Goal: Task Accomplishment & Management: Complete application form

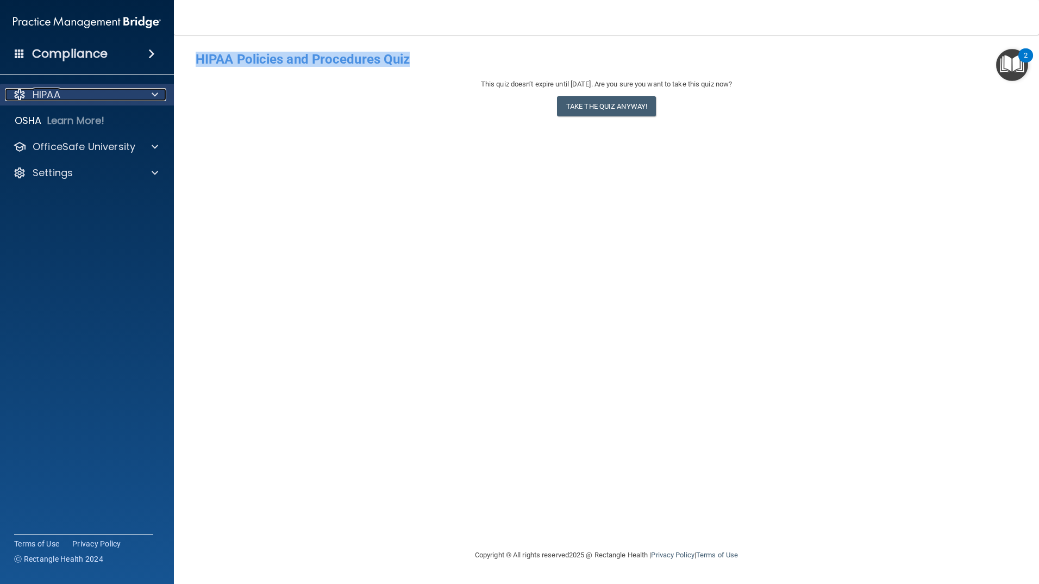
click at [151, 93] on div at bounding box center [153, 94] width 27 height 13
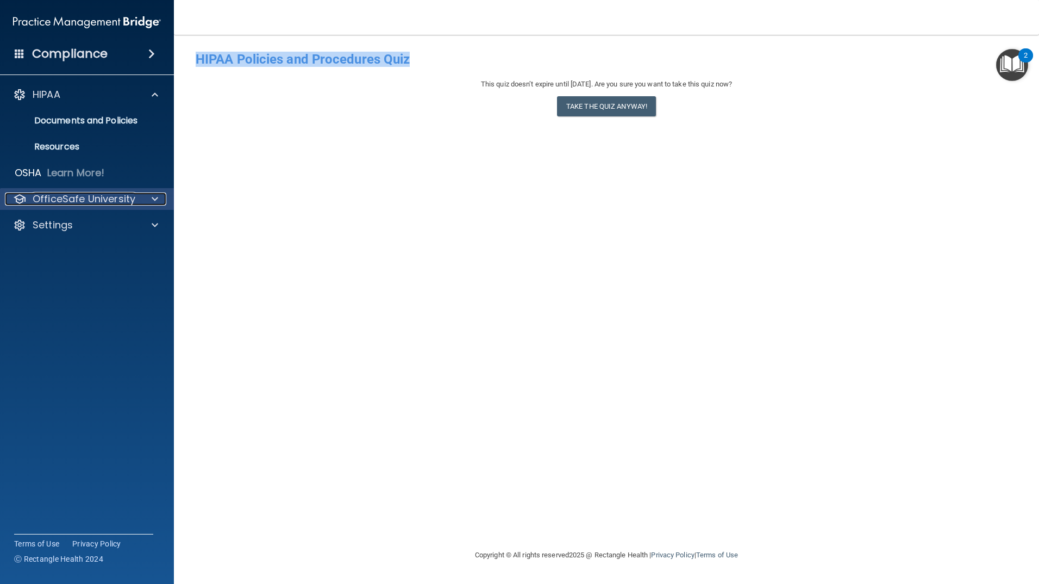
click at [149, 199] on div at bounding box center [153, 198] width 27 height 13
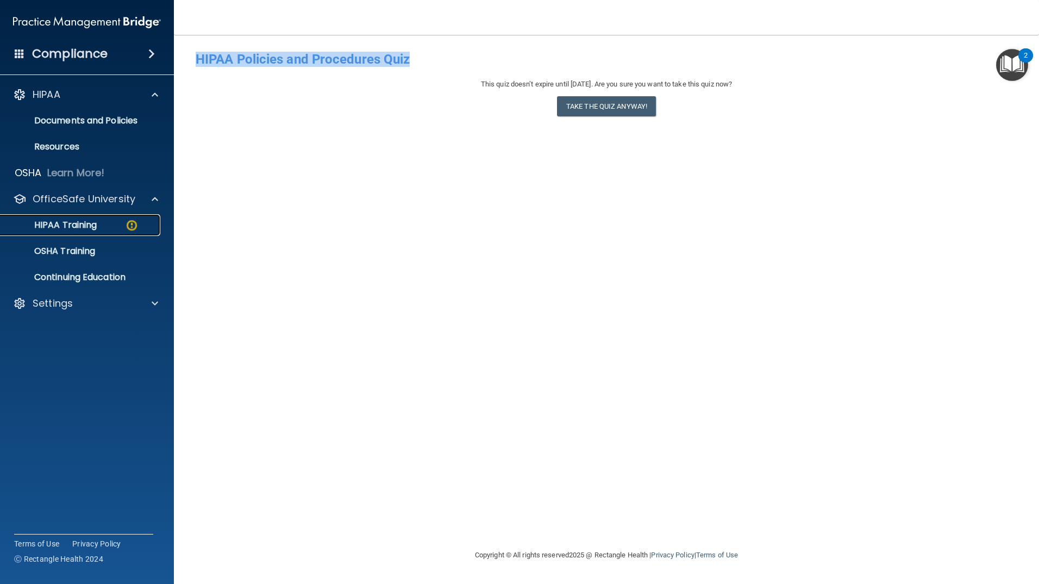
click at [129, 229] on img at bounding box center [132, 226] width 14 height 14
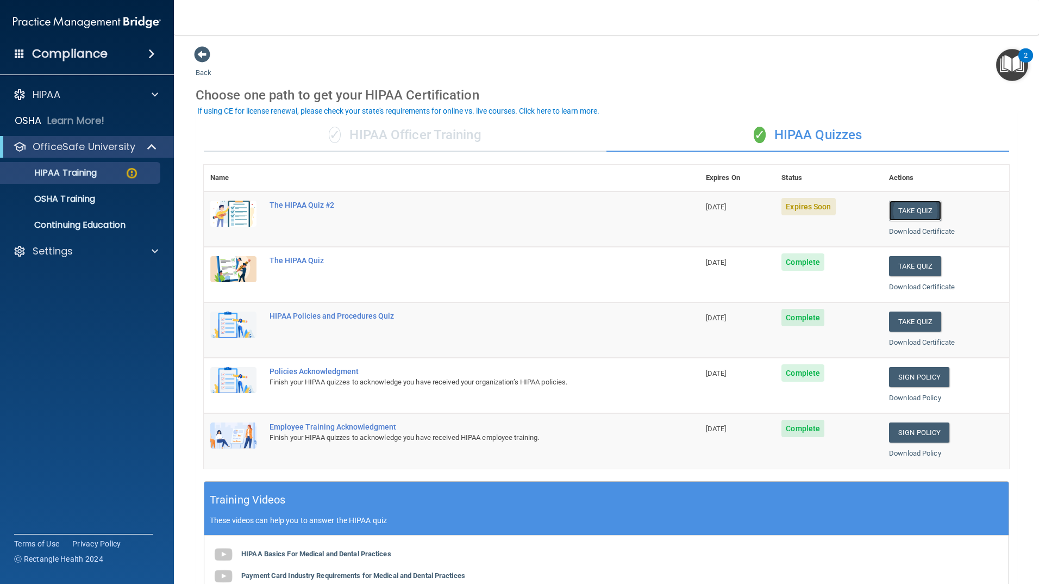
click at [909, 216] on button "Take Quiz" at bounding box center [915, 211] width 52 height 20
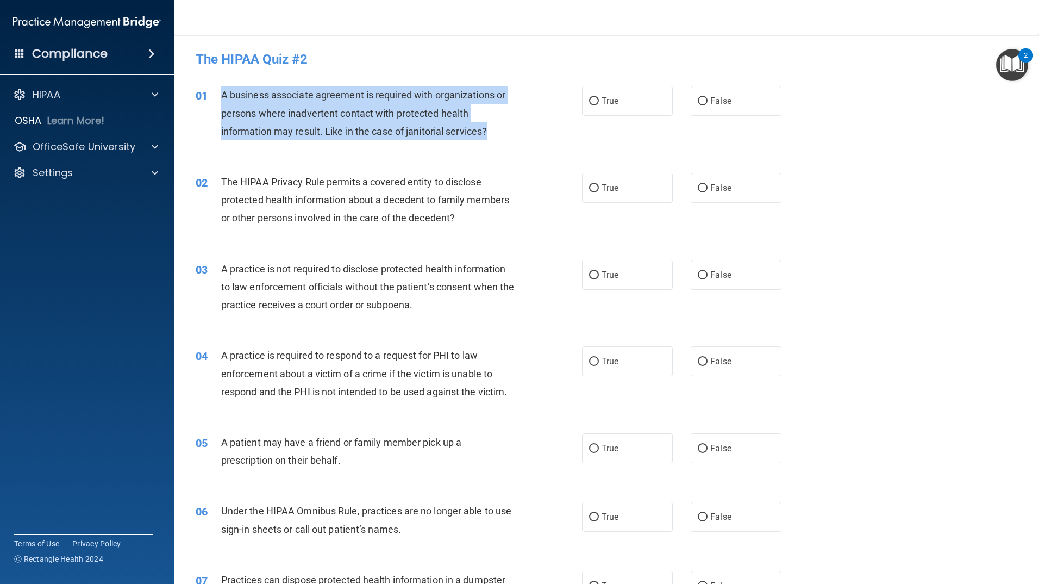
drag, startPoint x: 500, startPoint y: 129, endPoint x: 212, endPoint y: 96, distance: 289.5
click at [212, 96] on div "01 A business associate agreement is required with organizations or persons whe…" at bounding box center [388, 116] width 419 height 60
copy div "A business associate agreement is required with organizations or persons where …"
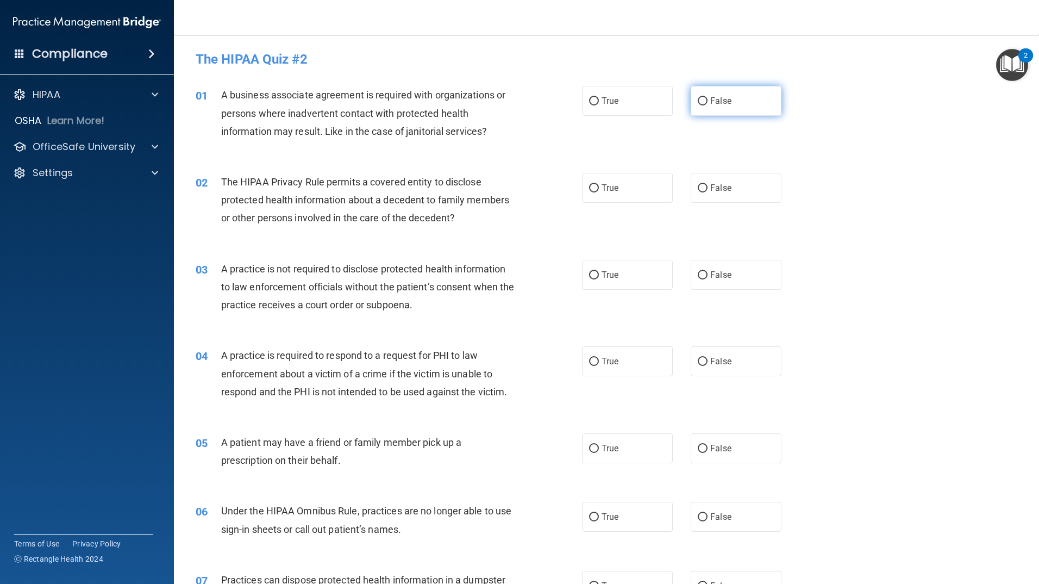
click at [714, 94] on label "False" at bounding box center [736, 101] width 91 height 30
click at [708, 97] on input "False" at bounding box center [703, 101] width 10 height 8
radio input "true"
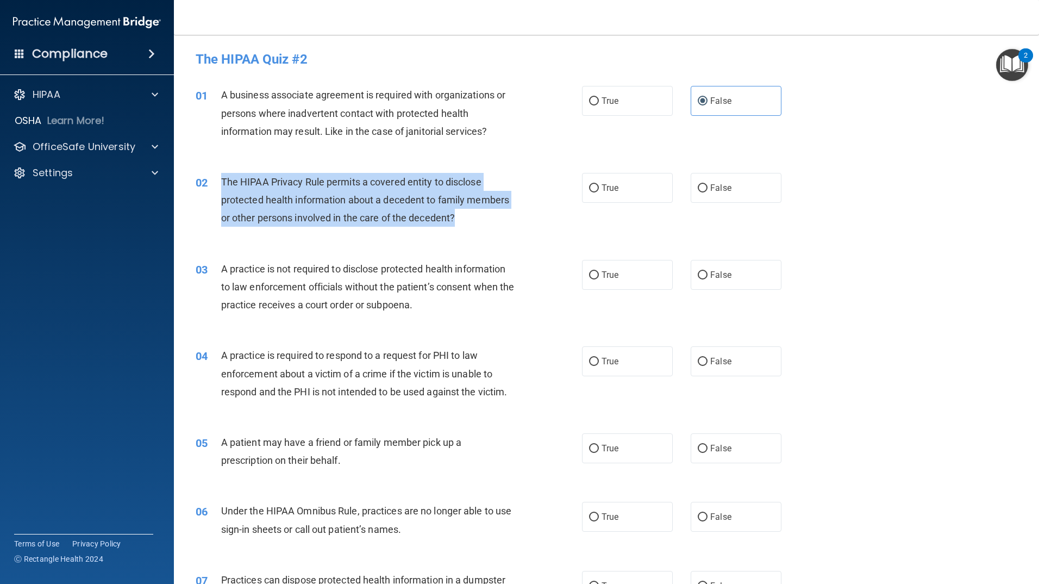
drag, startPoint x: 457, startPoint y: 220, endPoint x: 214, endPoint y: 177, distance: 246.8
click at [214, 177] on div "02 The HIPAA Privacy Rule permits a covered entity to disclose protected health…" at bounding box center [388, 203] width 419 height 60
copy div "The HIPAA Privacy Rule permits a covered entity to disclose protected health in…"
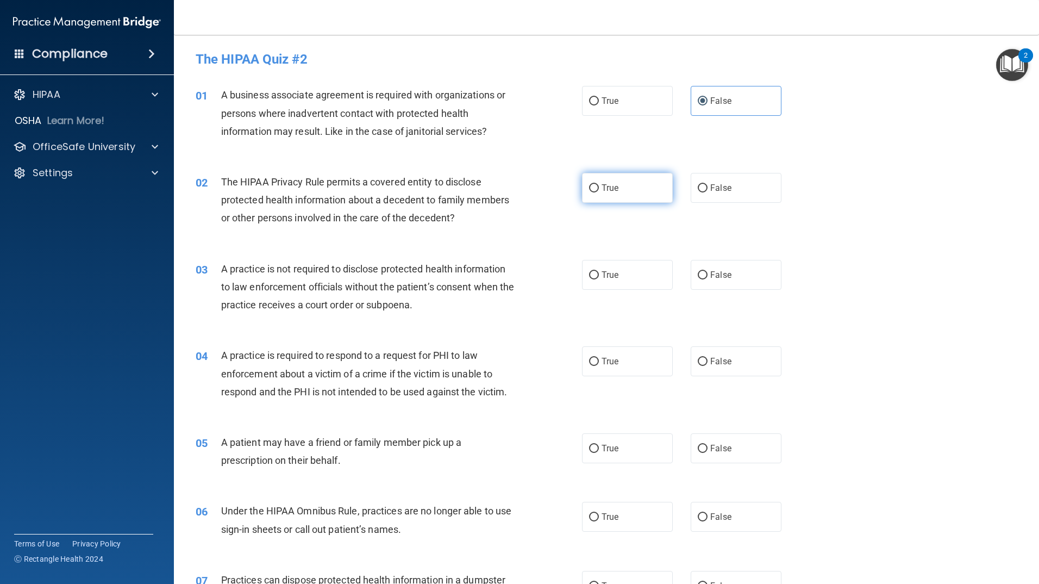
click at [637, 183] on label "True" at bounding box center [627, 188] width 91 height 30
click at [599, 184] on input "True" at bounding box center [594, 188] width 10 height 8
radio input "true"
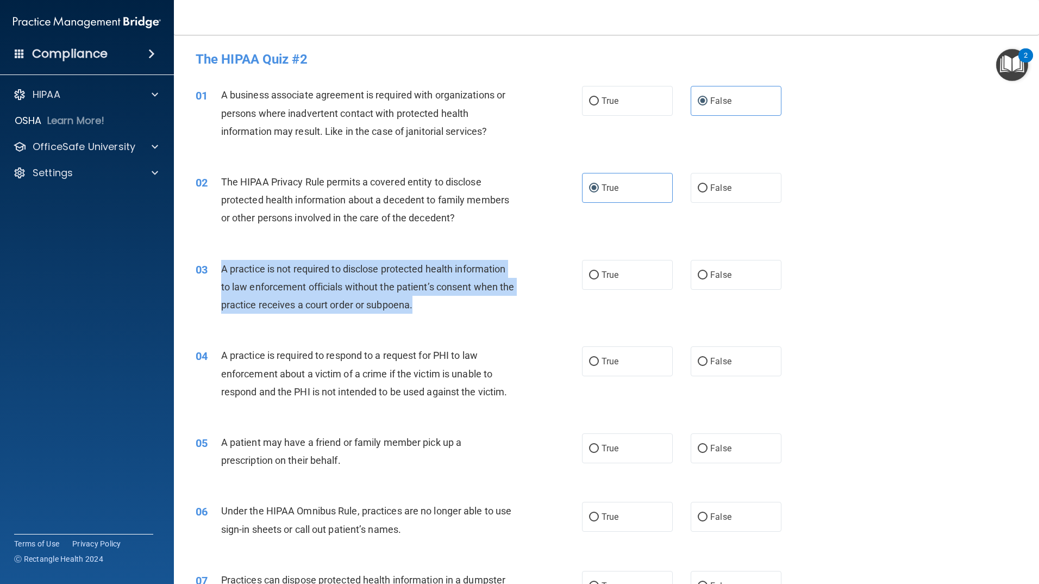
drag, startPoint x: 436, startPoint y: 304, endPoint x: 218, endPoint y: 266, distance: 221.9
click at [218, 266] on div "03 A practice is not required to disclose protected health information to law e…" at bounding box center [388, 290] width 419 height 60
copy div "A practice is not required to disclose protected health information to law enfo…"
click at [698, 278] on input "False" at bounding box center [703, 275] width 10 height 8
radio input "true"
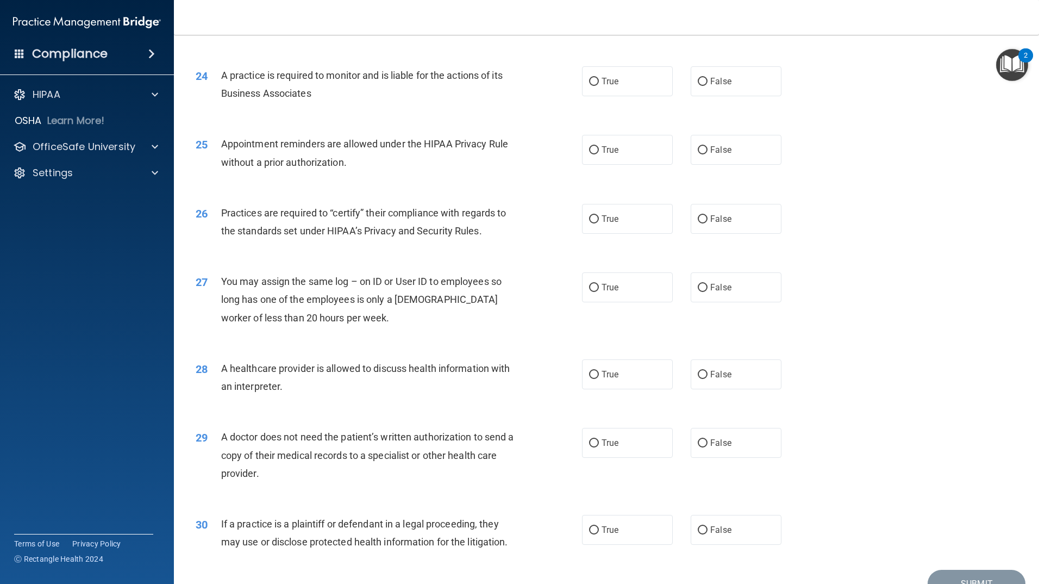
scroll to position [1947, 0]
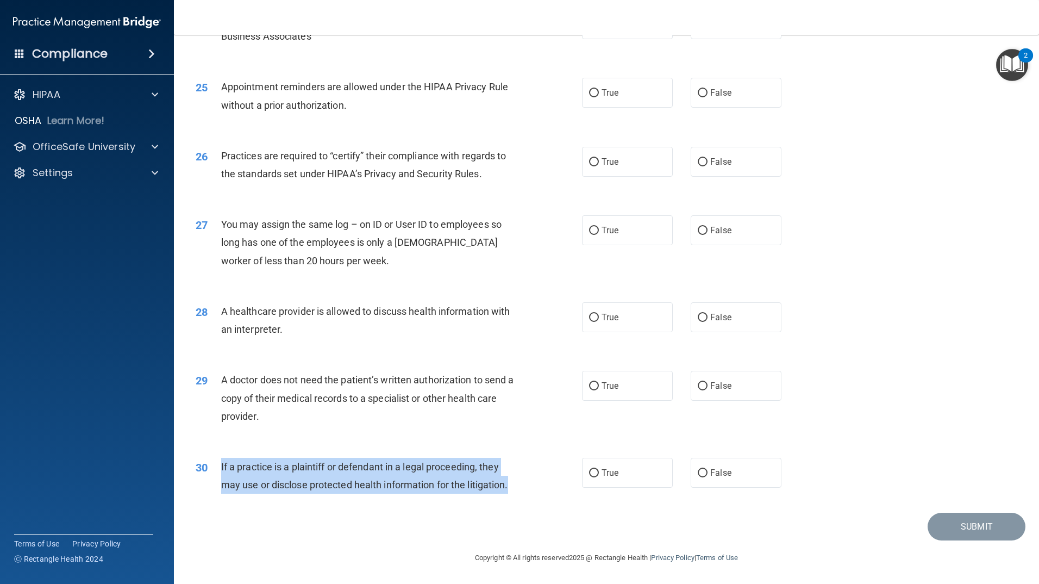
drag, startPoint x: 511, startPoint y: 488, endPoint x: 219, endPoint y: 476, distance: 293.2
click at [219, 476] on div "30 If a practice is a plaintiff or defendant in a legal proceeding, they may us…" at bounding box center [388, 478] width 419 height 41
copy div "If a practice is a plaintiff or defendant in a legal proceeding, they may use o…"
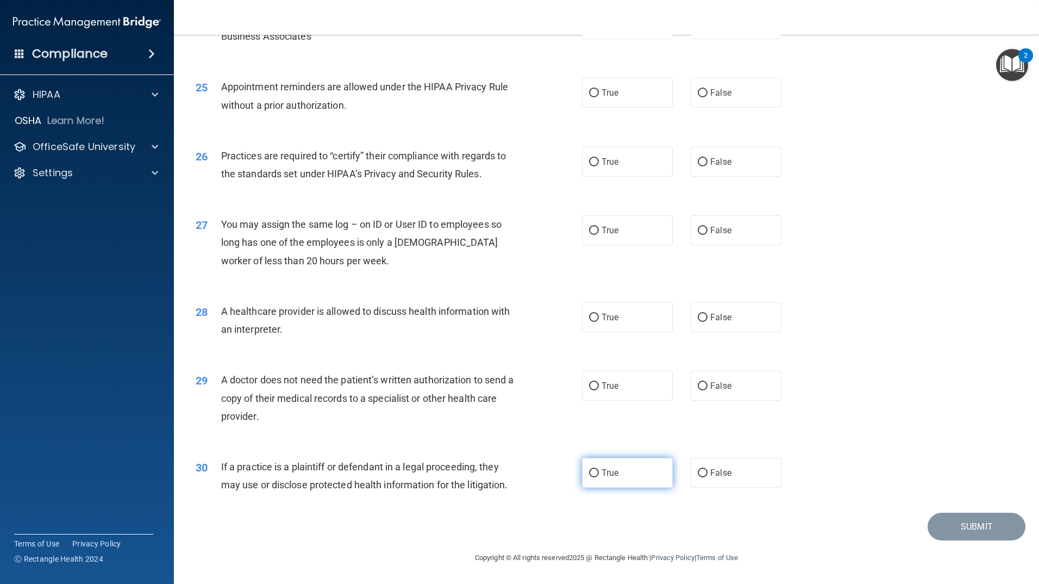
click at [645, 477] on label "True" at bounding box center [627, 473] width 91 height 30
click at [599, 477] on input "True" at bounding box center [594, 473] width 10 height 8
radio input "true"
drag, startPoint x: 259, startPoint y: 421, endPoint x: 223, endPoint y: 382, distance: 53.5
click at [221, 383] on div "A doctor does not need the patient’s written authorization to send a copy of th…" at bounding box center [372, 398] width 302 height 54
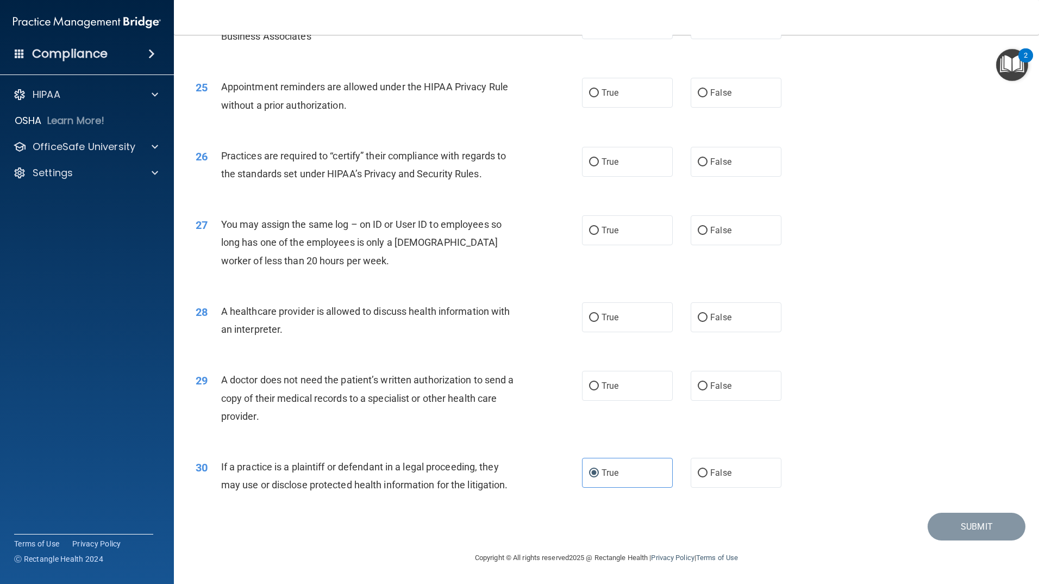
copy span "A doctor does not need the patient’s written authorization to send a copy of th…"
click at [590, 383] on input "True" at bounding box center [594, 386] width 10 height 8
radio input "true"
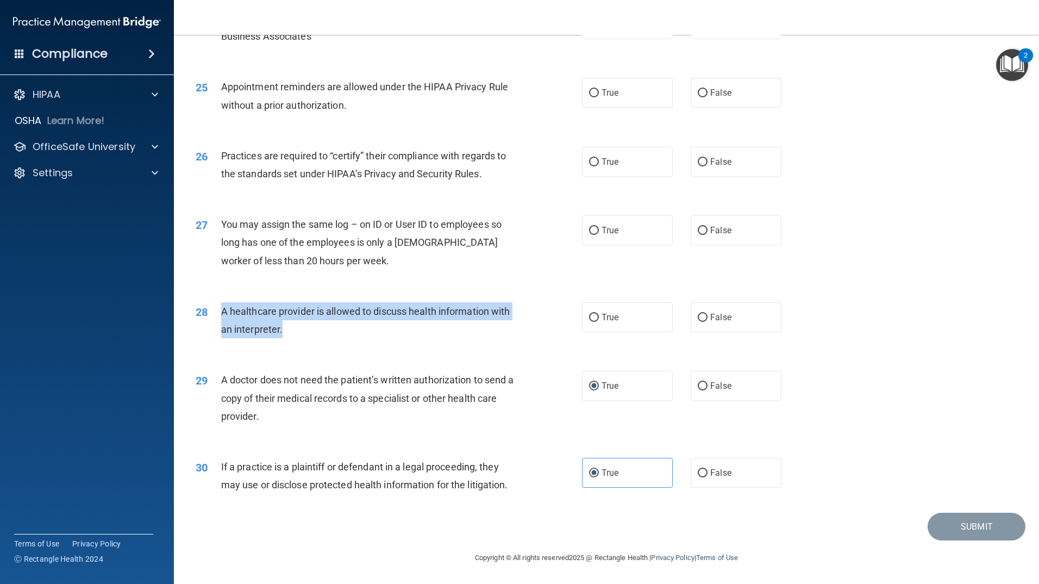
drag, startPoint x: 313, startPoint y: 329, endPoint x: 219, endPoint y: 305, distance: 96.5
click at [219, 305] on div "28 A healthcare provider is allowed to discuss health information with an inter…" at bounding box center [388, 322] width 419 height 41
copy div "A healthcare provider is allowed to discuss health information with an interpre…"
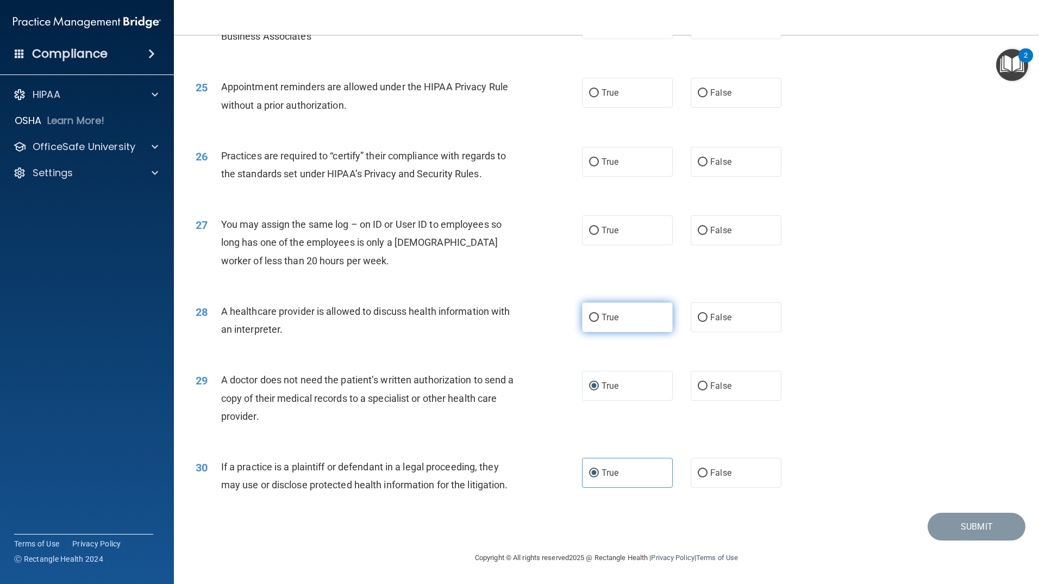
click at [602, 318] on span "True" at bounding box center [610, 317] width 17 height 10
click at [599, 318] on input "True" at bounding box center [594, 318] width 10 height 8
radio input "true"
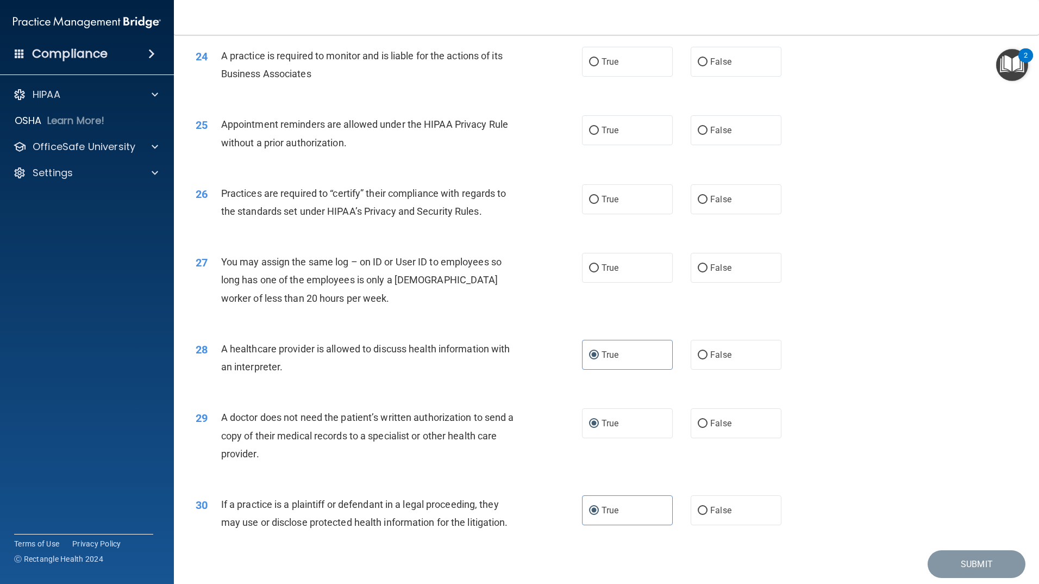
scroll to position [1892, 0]
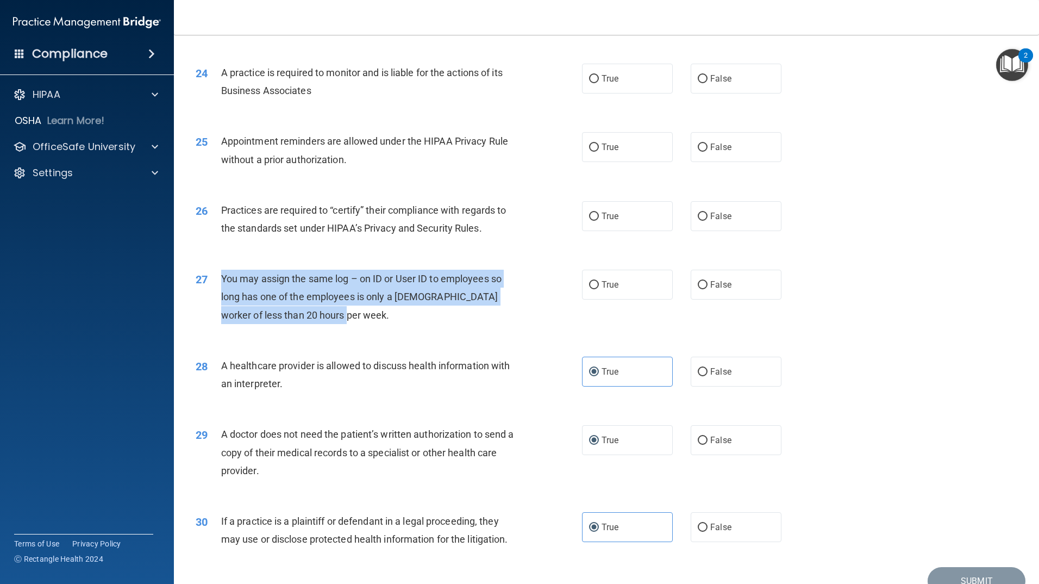
drag, startPoint x: 329, startPoint y: 321, endPoint x: 220, endPoint y: 277, distance: 118.1
click at [220, 277] on div "27 You may assign the same log – on ID or User ID to employees so long has one …" at bounding box center [388, 300] width 419 height 60
copy div "You may assign the same log – on ID or User ID to employees so long has one of …"
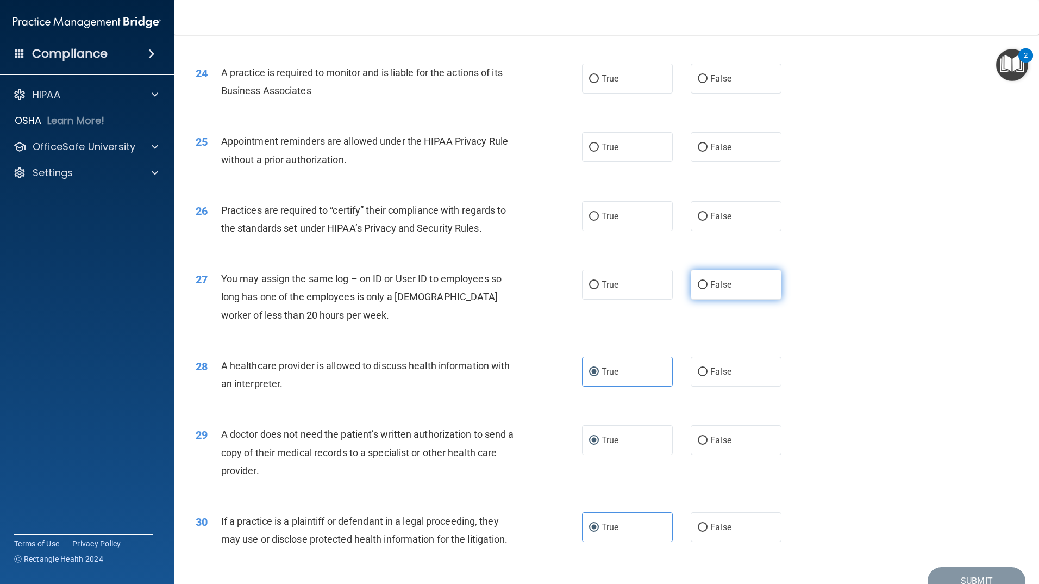
click at [716, 288] on span "False" at bounding box center [720, 284] width 21 height 10
click at [708, 288] on input "False" at bounding box center [703, 285] width 10 height 8
radio input "true"
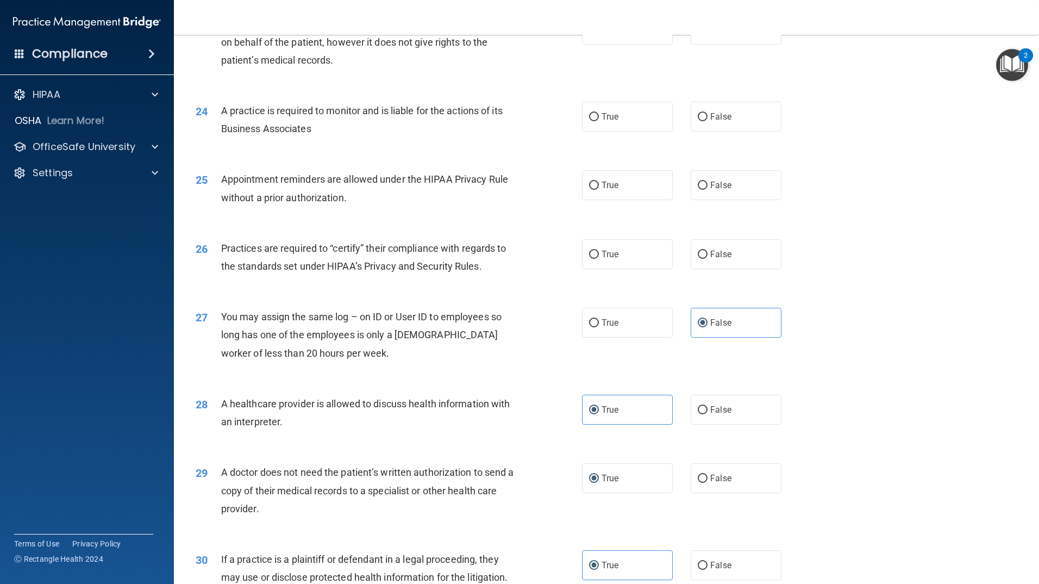
scroll to position [1838, 0]
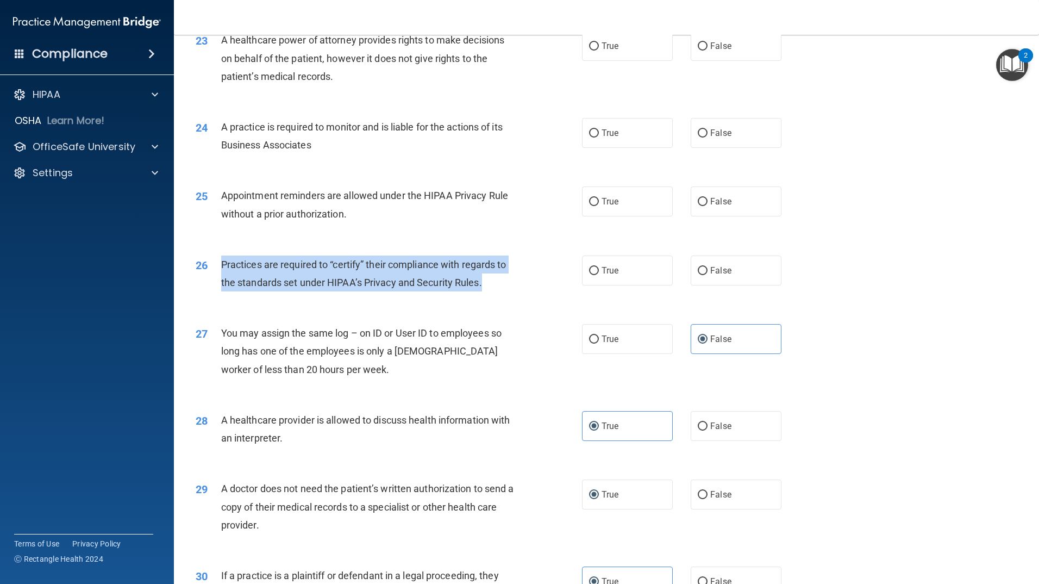
drag, startPoint x: 488, startPoint y: 288, endPoint x: 221, endPoint y: 263, distance: 268.0
click at [221, 263] on div "Practices are required to “certify” their compliance with regards to the standa…" at bounding box center [372, 273] width 302 height 36
copy span "Practices are required to “certify” their compliance with regards to the standa…"
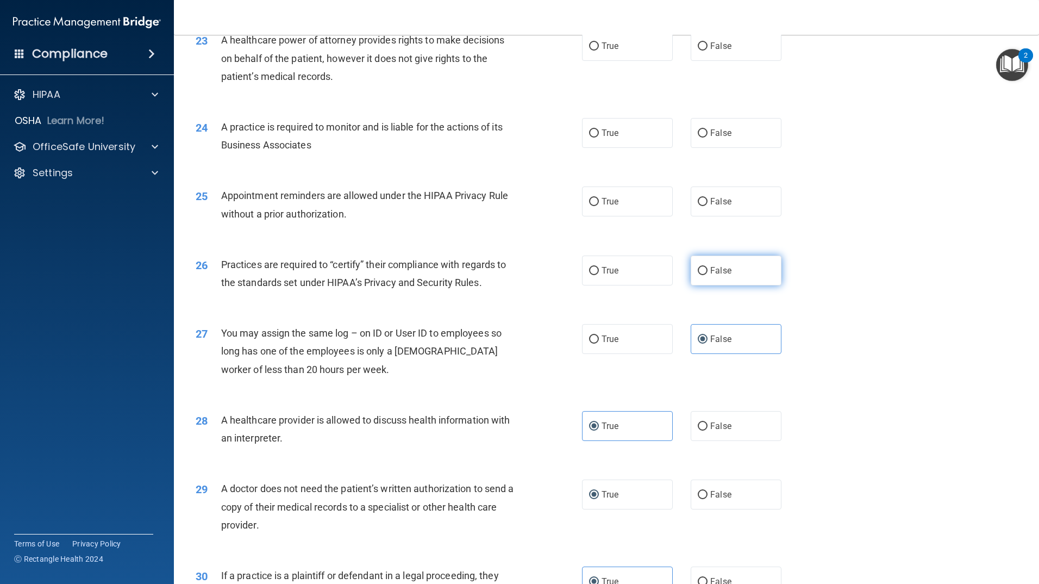
click at [714, 264] on label "False" at bounding box center [736, 270] width 91 height 30
click at [708, 267] on input "False" at bounding box center [703, 271] width 10 height 8
radio input "true"
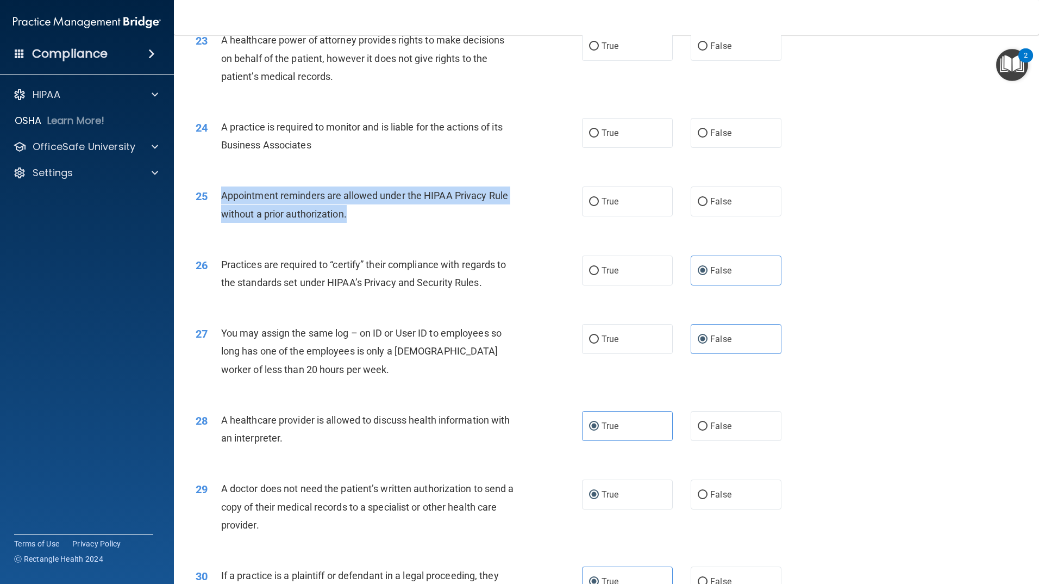
drag, startPoint x: 366, startPoint y: 219, endPoint x: 213, endPoint y: 191, distance: 155.8
click at [213, 191] on div "25 Appointment reminders are allowed under the HIPAA Privacy Rule without a pri…" at bounding box center [388, 206] width 419 height 41
copy div "Appointment reminders are allowed under the HIPAA Privacy Rule without a prior …"
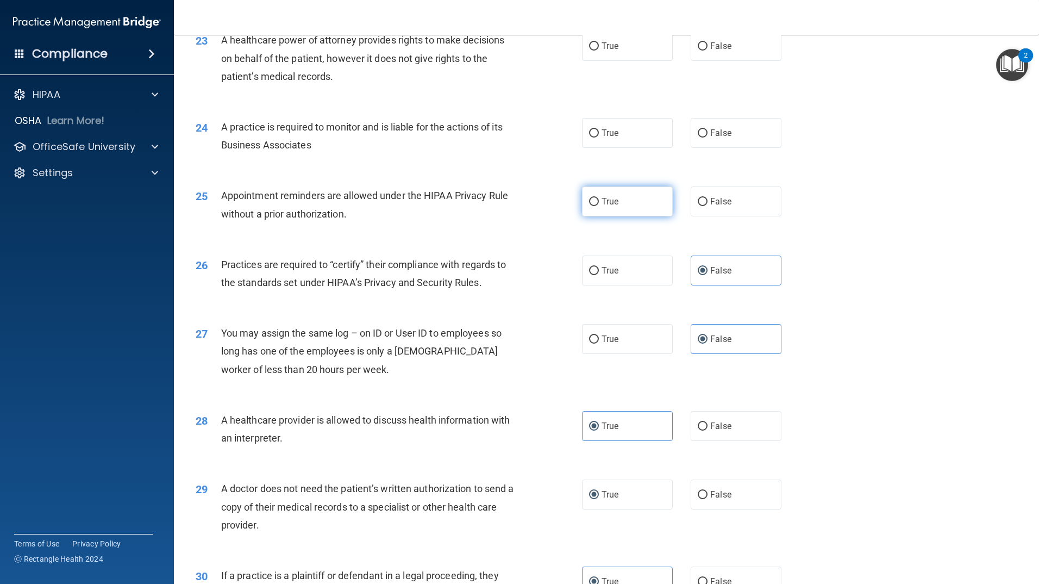
click at [626, 208] on label "True" at bounding box center [627, 201] width 91 height 30
click at [599, 206] on input "True" at bounding box center [594, 202] width 10 height 8
radio input "true"
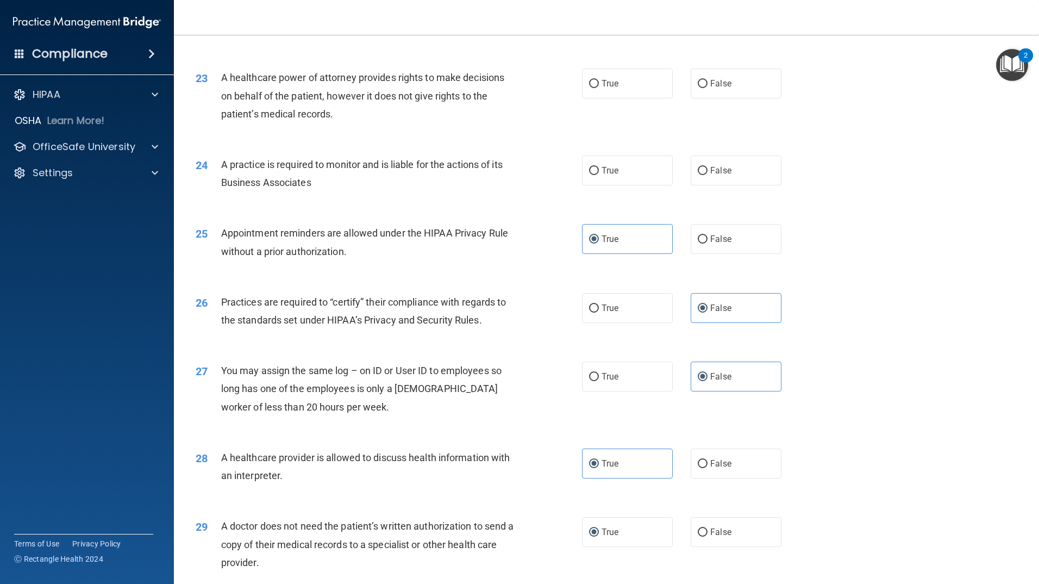
scroll to position [1783, 0]
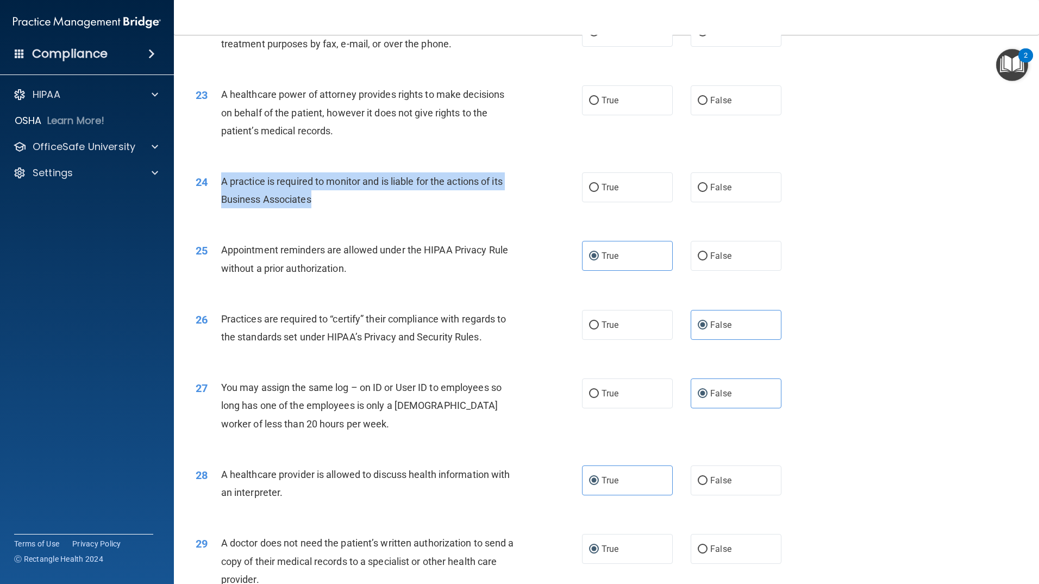
drag, startPoint x: 322, startPoint y: 204, endPoint x: 215, endPoint y: 183, distance: 109.3
click at [215, 183] on div "24 A practice is required to monitor and is liable for the actions of its Busin…" at bounding box center [388, 192] width 419 height 41
copy div "A practice is required to monitor and is liable for the actions of its Business…"
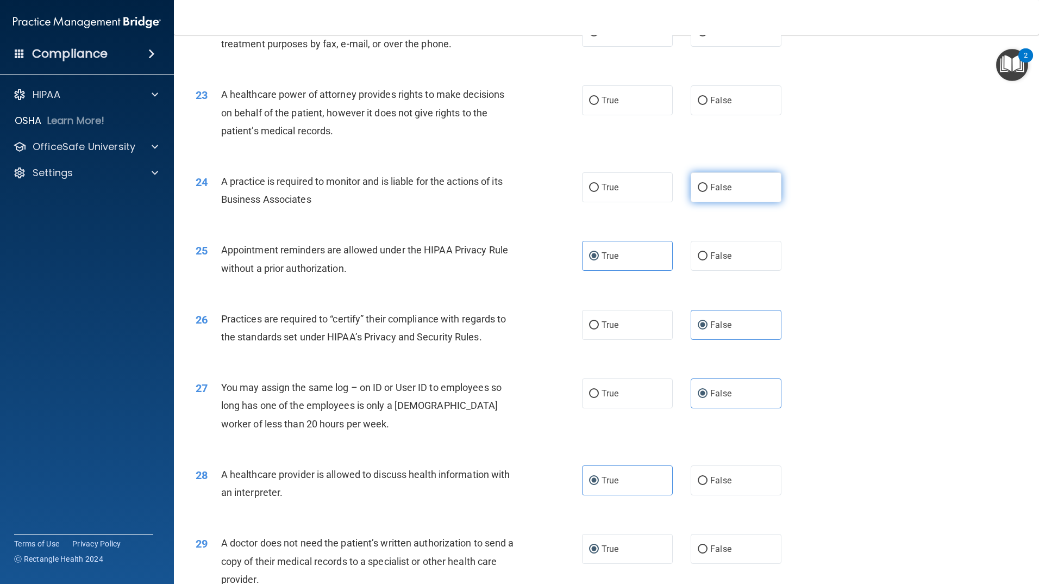
click at [700, 181] on label "False" at bounding box center [736, 187] width 91 height 30
click at [700, 184] on input "False" at bounding box center [703, 188] width 10 height 8
radio input "true"
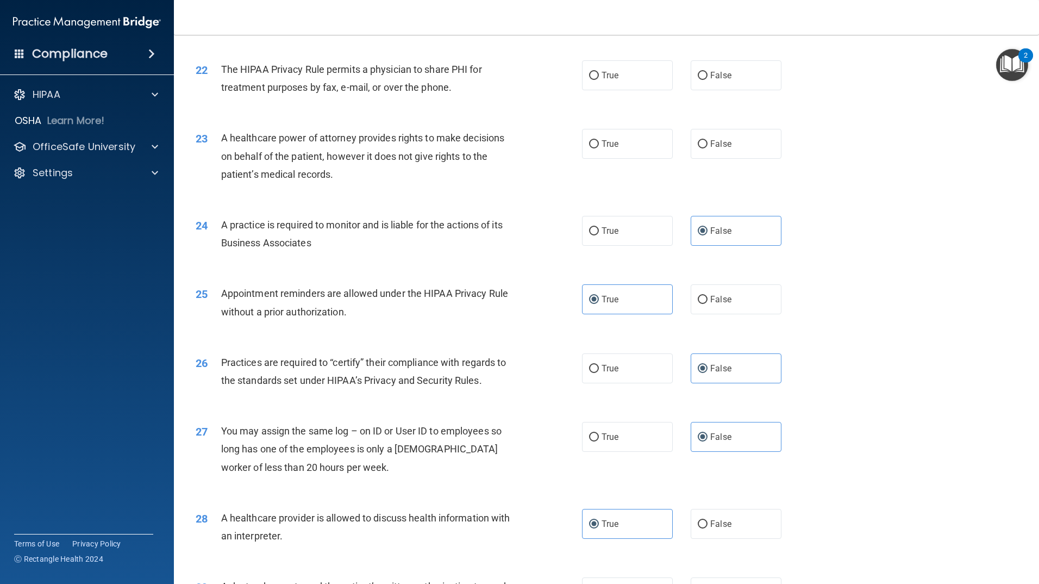
scroll to position [1675, 0]
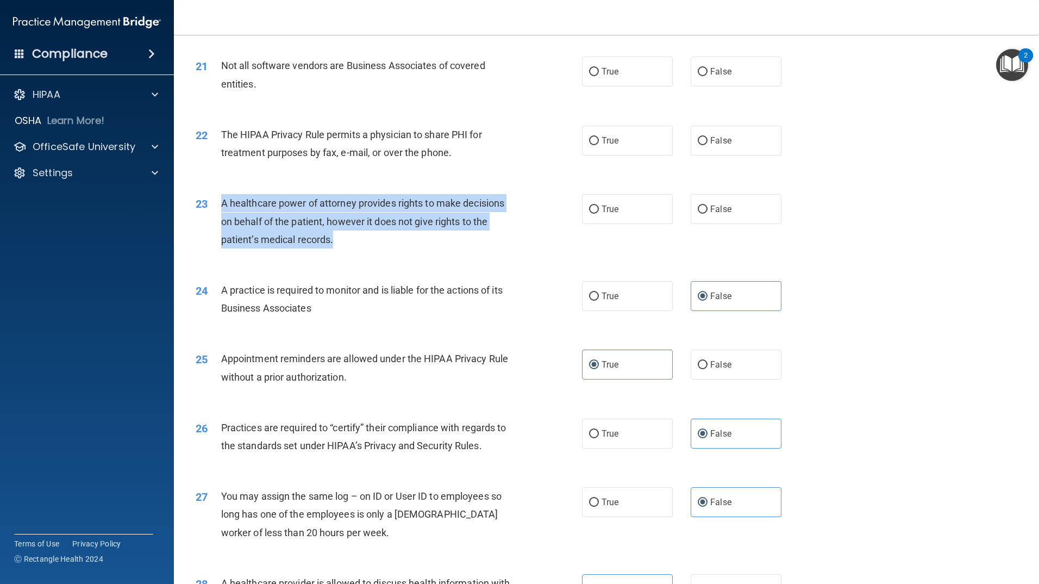
drag, startPoint x: 340, startPoint y: 252, endPoint x: 223, endPoint y: 202, distance: 127.3
click at [223, 202] on div "23 A healthcare power of attorney provides rights to make decisions on behalf o…" at bounding box center [388, 224] width 419 height 60
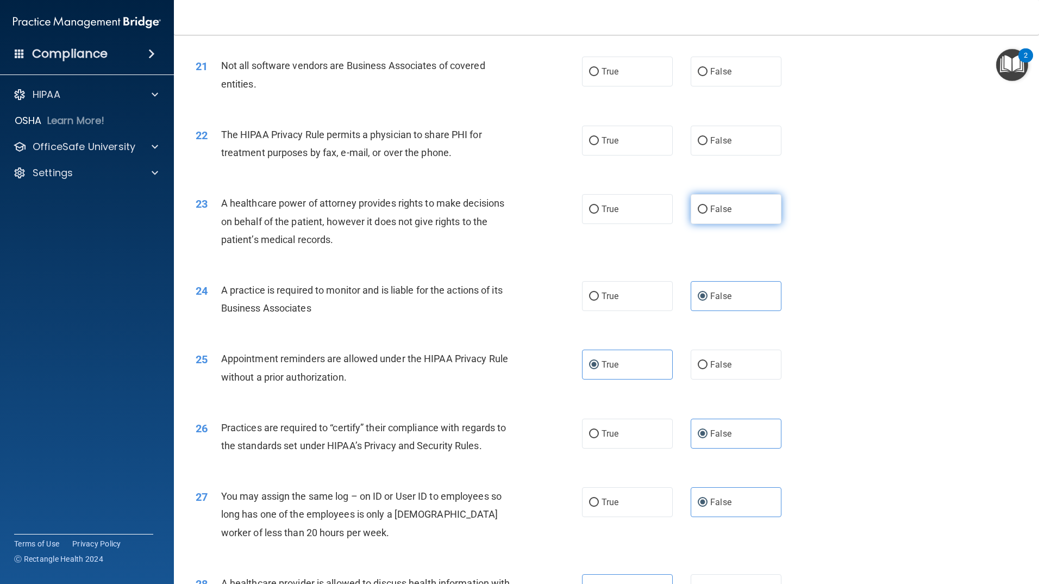
click at [747, 217] on label "False" at bounding box center [736, 209] width 91 height 30
click at [708, 214] on input "False" at bounding box center [703, 209] width 10 height 8
radio input "true"
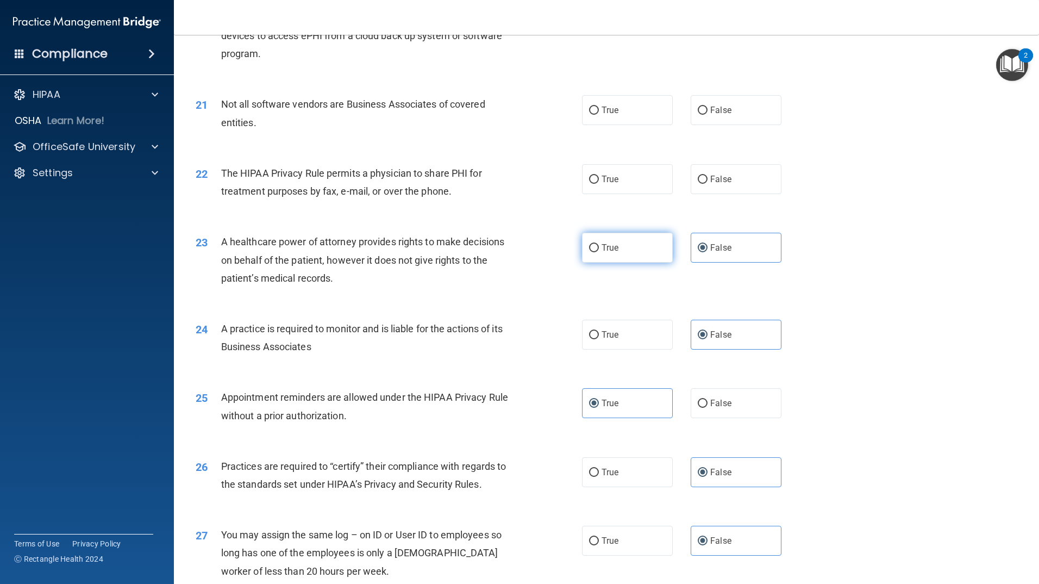
scroll to position [1620, 0]
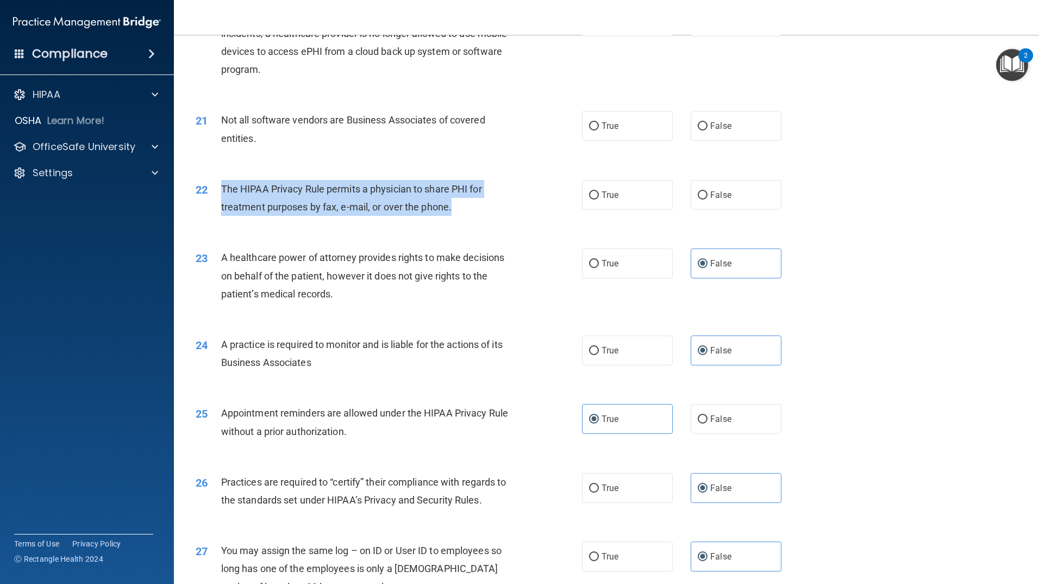
drag, startPoint x: 460, startPoint y: 208, endPoint x: 222, endPoint y: 189, distance: 238.8
click at [222, 189] on div "The HIPAA Privacy Rule permits a physician to share PHI for treatment purposes …" at bounding box center [372, 198] width 302 height 36
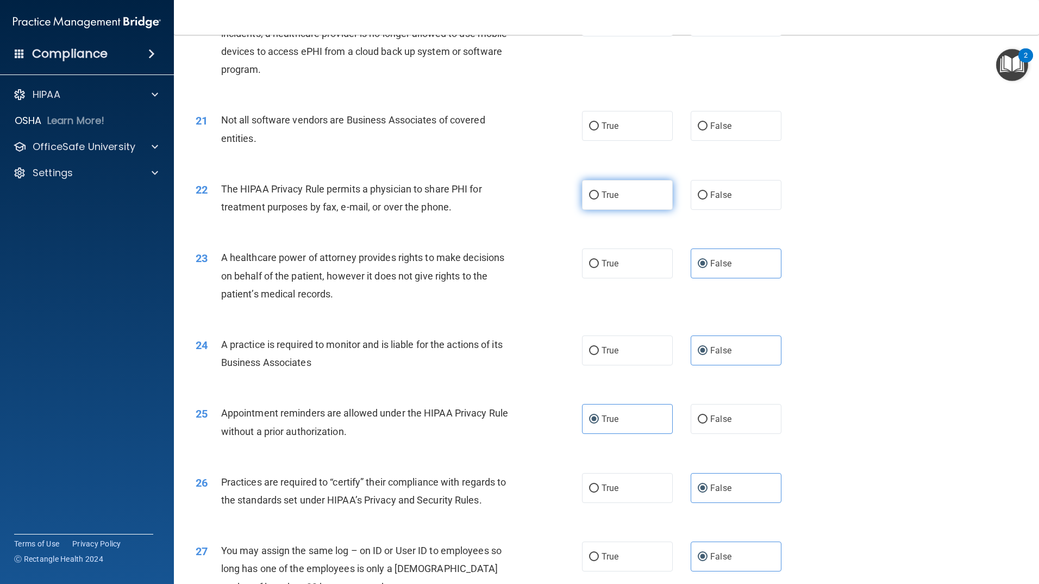
click at [647, 194] on label "True" at bounding box center [627, 195] width 91 height 30
click at [599, 194] on input "True" at bounding box center [594, 195] width 10 height 8
radio input "true"
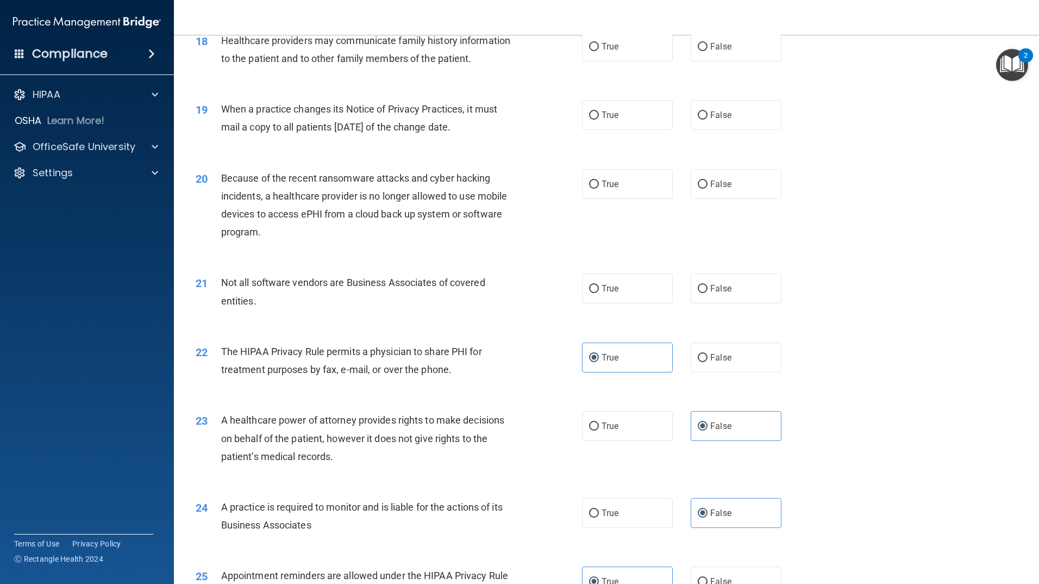
scroll to position [1457, 0]
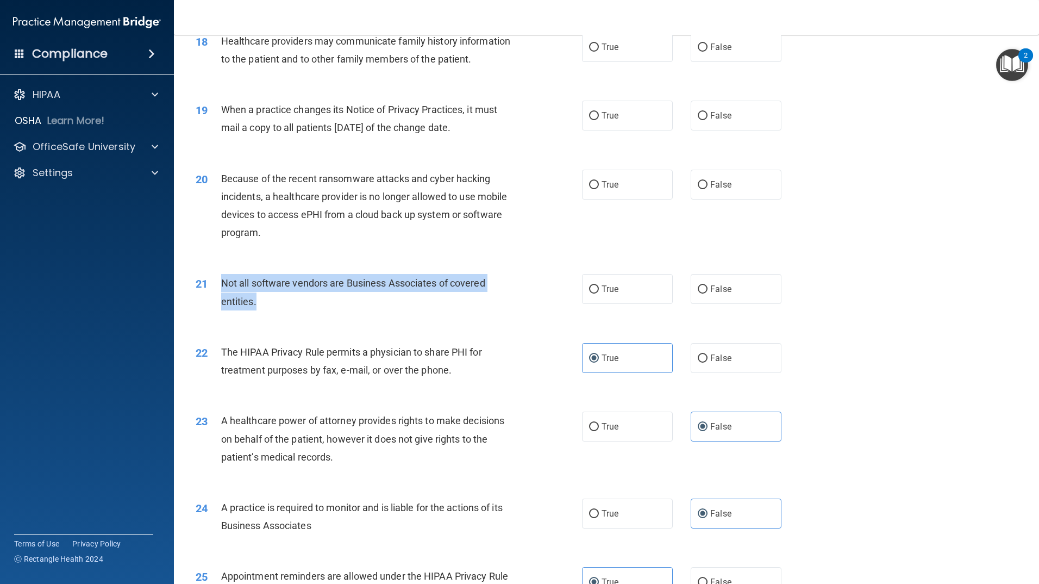
drag, startPoint x: 261, startPoint y: 300, endPoint x: 224, endPoint y: 284, distance: 40.4
click at [217, 284] on div "21 Not all software vendors are Business Associates of covered entities." at bounding box center [388, 294] width 419 height 41
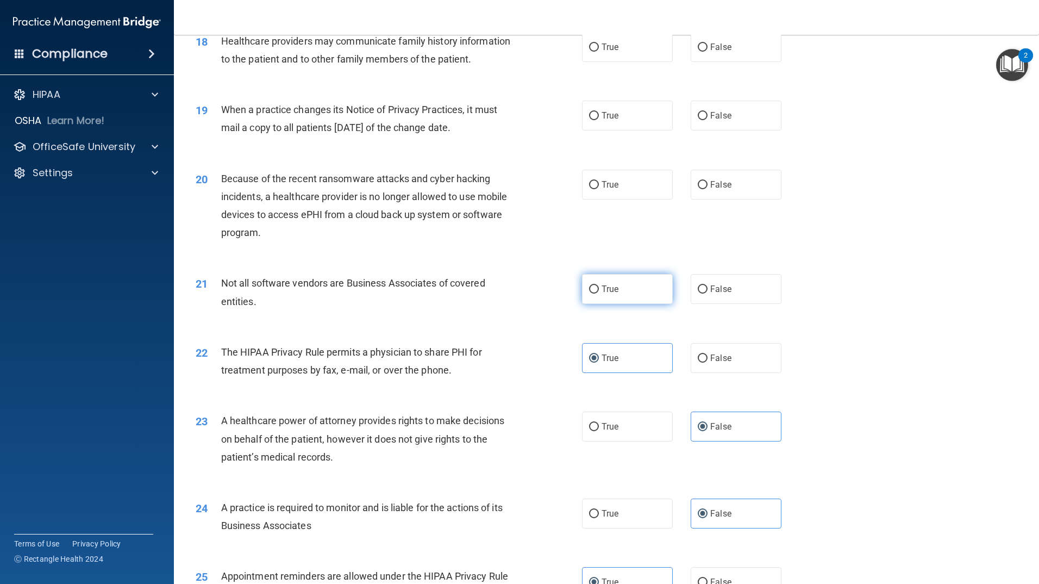
click at [624, 289] on label "True" at bounding box center [627, 289] width 91 height 30
click at [599, 289] on input "True" at bounding box center [594, 289] width 10 height 8
radio input "true"
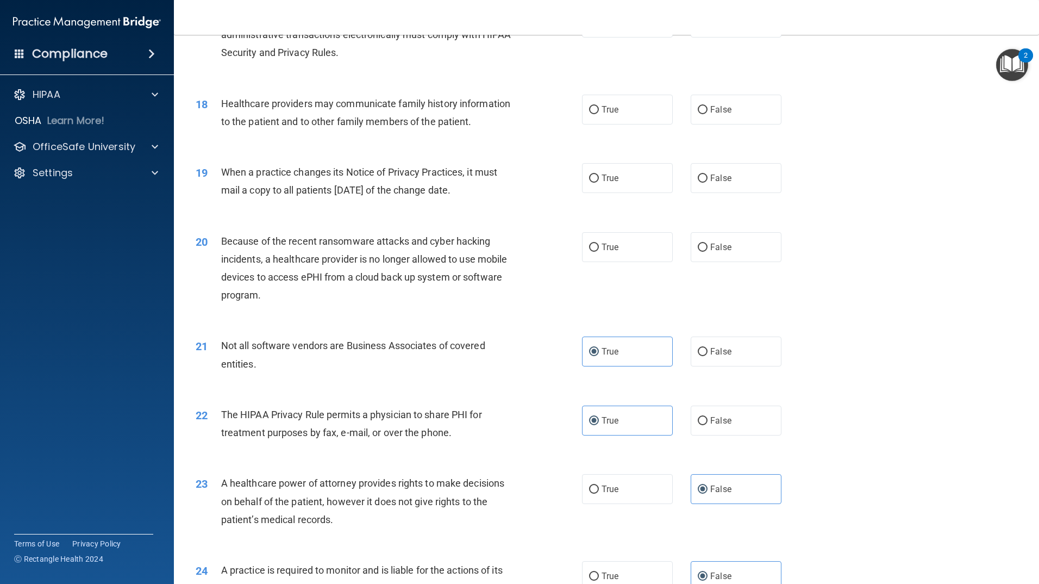
scroll to position [1349, 0]
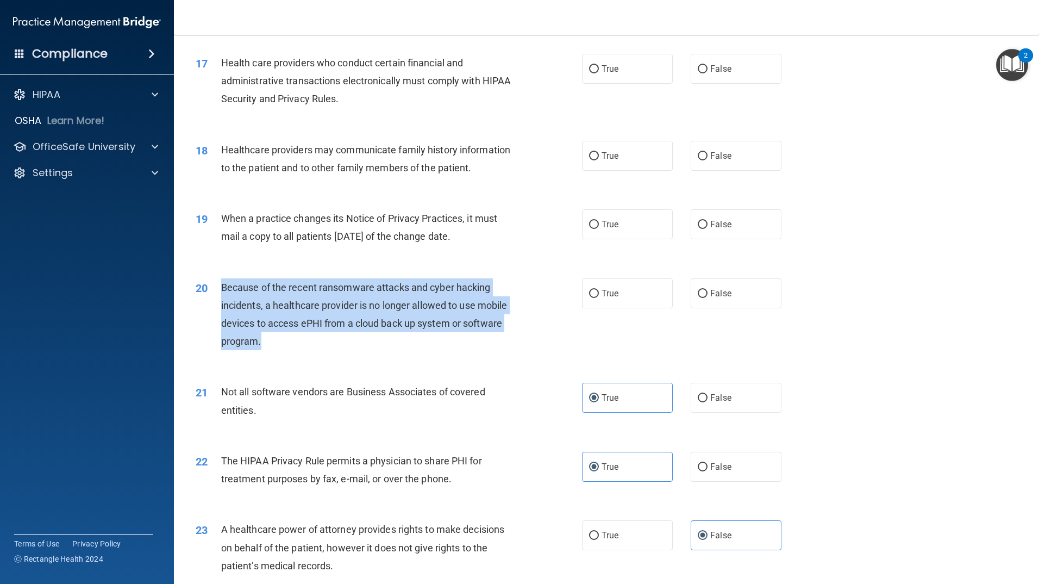
drag, startPoint x: 276, startPoint y: 342, endPoint x: 221, endPoint y: 291, distance: 75.0
click at [221, 291] on div "Because of the recent ransomware attacks and cyber hacking incidents, a healthc…" at bounding box center [372, 314] width 302 height 72
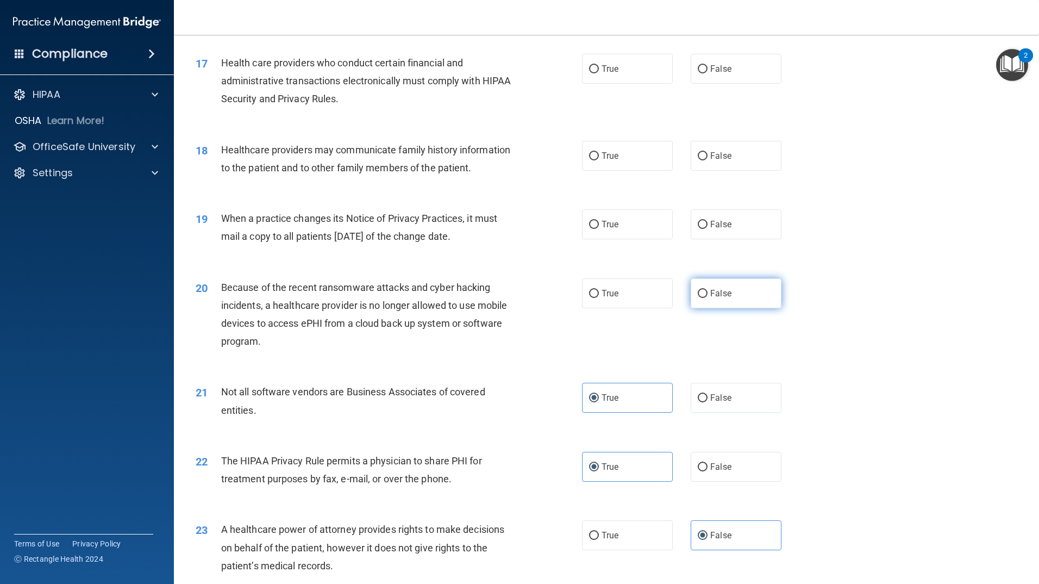
click at [713, 290] on span "False" at bounding box center [720, 293] width 21 height 10
click at [708, 290] on input "False" at bounding box center [703, 294] width 10 height 8
radio input "true"
drag, startPoint x: 495, startPoint y: 234, endPoint x: 225, endPoint y: 217, distance: 270.1
click at [225, 217] on div "When a practice changes its Notice of Privacy Practices, it must mail a copy to…" at bounding box center [372, 227] width 302 height 36
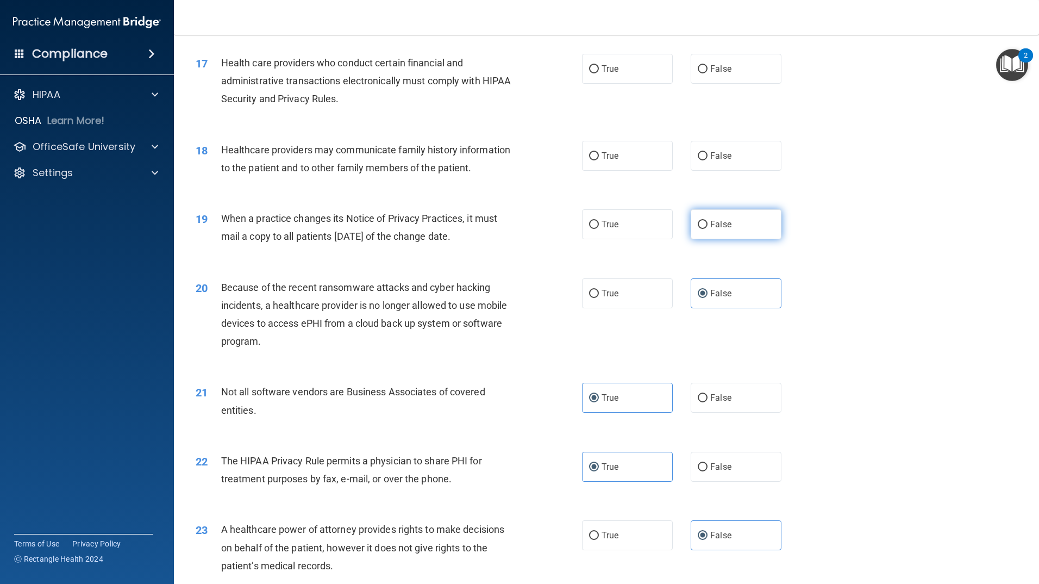
click at [701, 230] on label "False" at bounding box center [736, 224] width 91 height 30
click at [701, 229] on input "False" at bounding box center [703, 225] width 10 height 8
radio input "true"
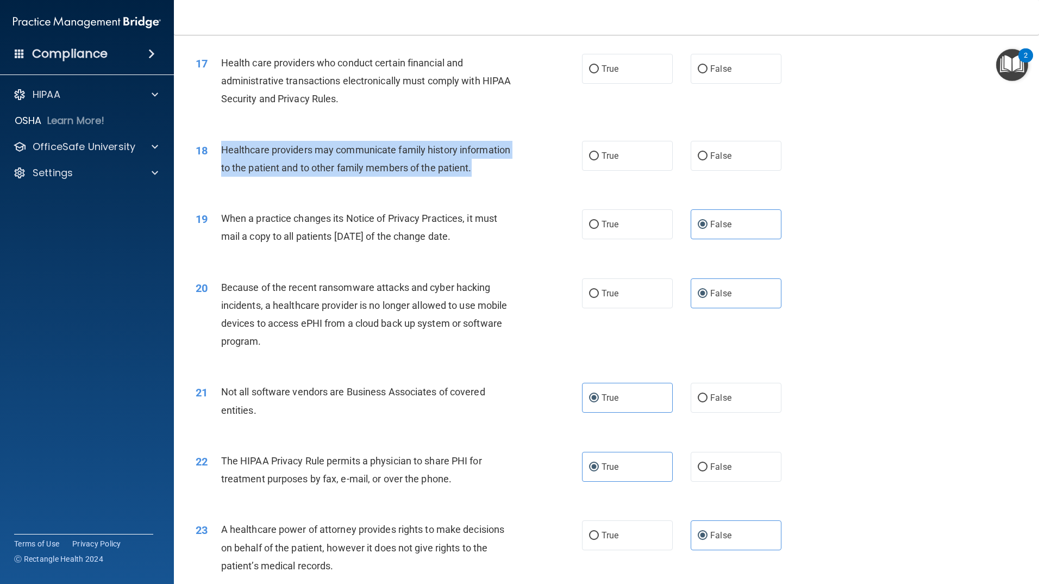
drag, startPoint x: 473, startPoint y: 167, endPoint x: 220, endPoint y: 150, distance: 253.4
click at [220, 150] on div "18 Healthcare providers may communicate family history information to the patie…" at bounding box center [388, 161] width 419 height 41
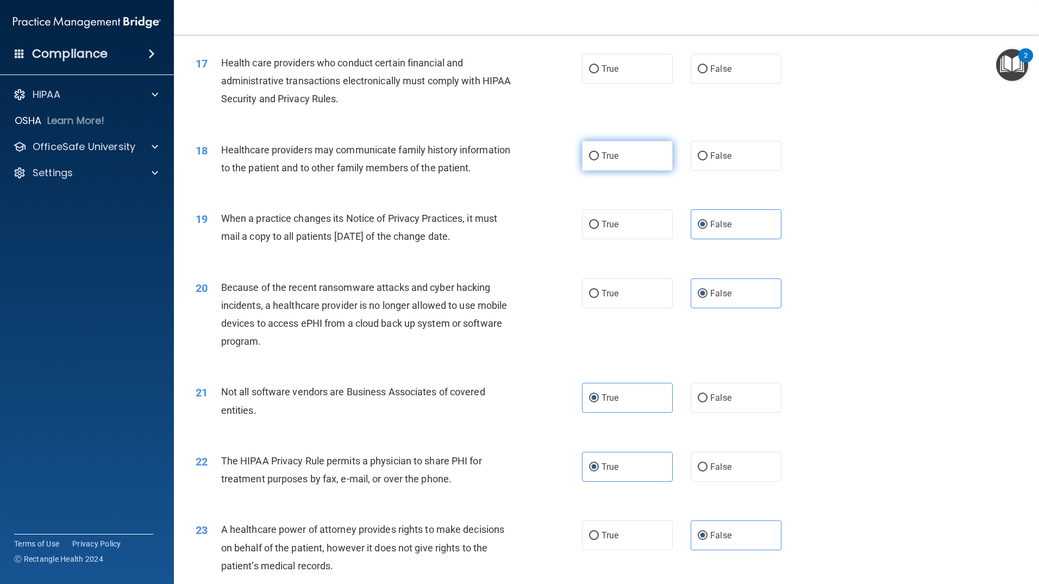
click at [595, 158] on label "True" at bounding box center [627, 156] width 91 height 30
click at [595, 158] on input "True" at bounding box center [594, 156] width 10 height 8
radio input "true"
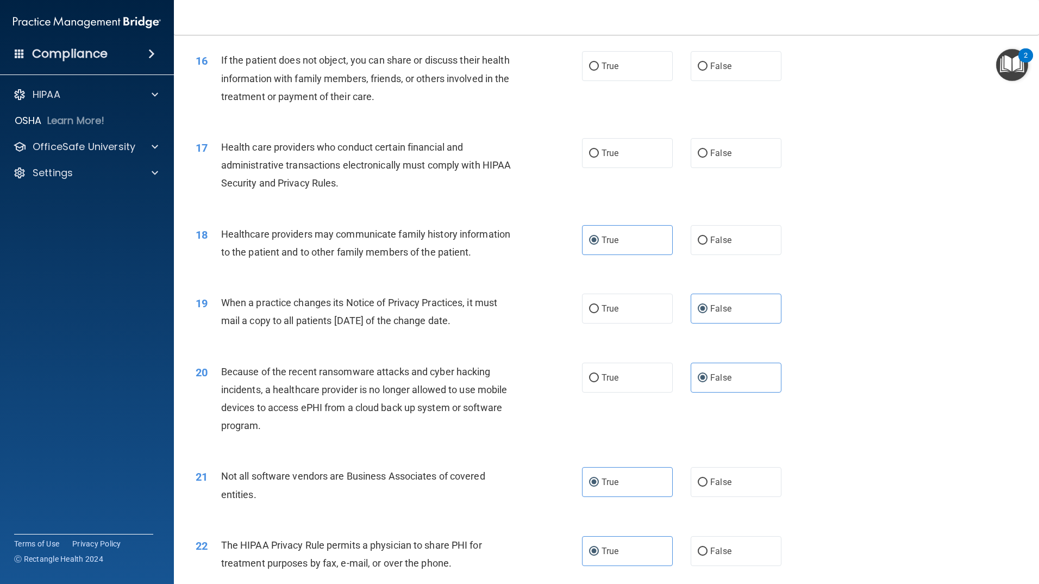
scroll to position [1240, 0]
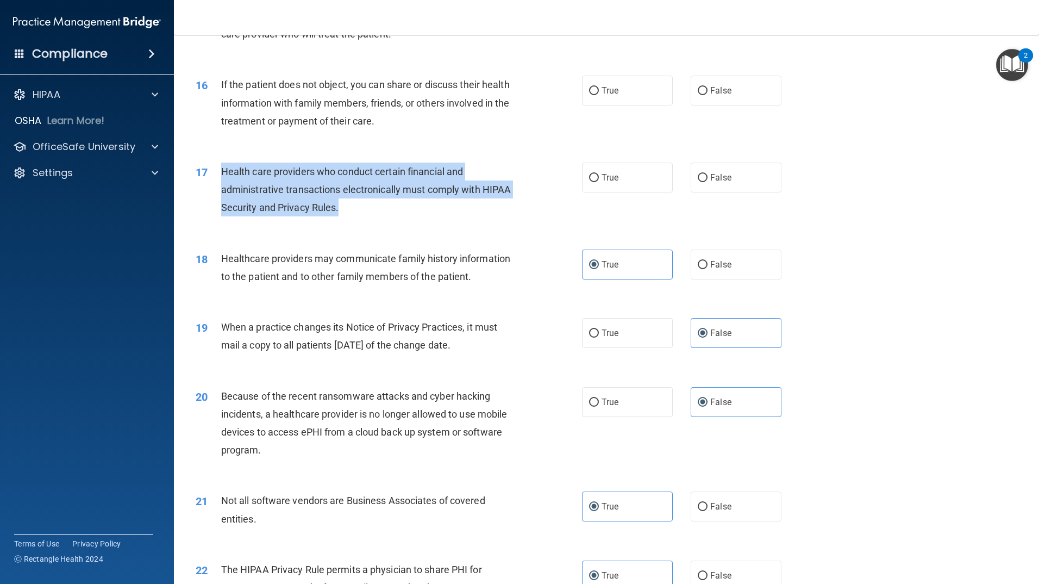
drag, startPoint x: 371, startPoint y: 207, endPoint x: 221, endPoint y: 166, distance: 154.9
click at [221, 166] on div "Health care providers who conduct certain financial and administrative transact…" at bounding box center [372, 190] width 302 height 54
click at [591, 180] on input "True" at bounding box center [594, 178] width 10 height 8
radio input "true"
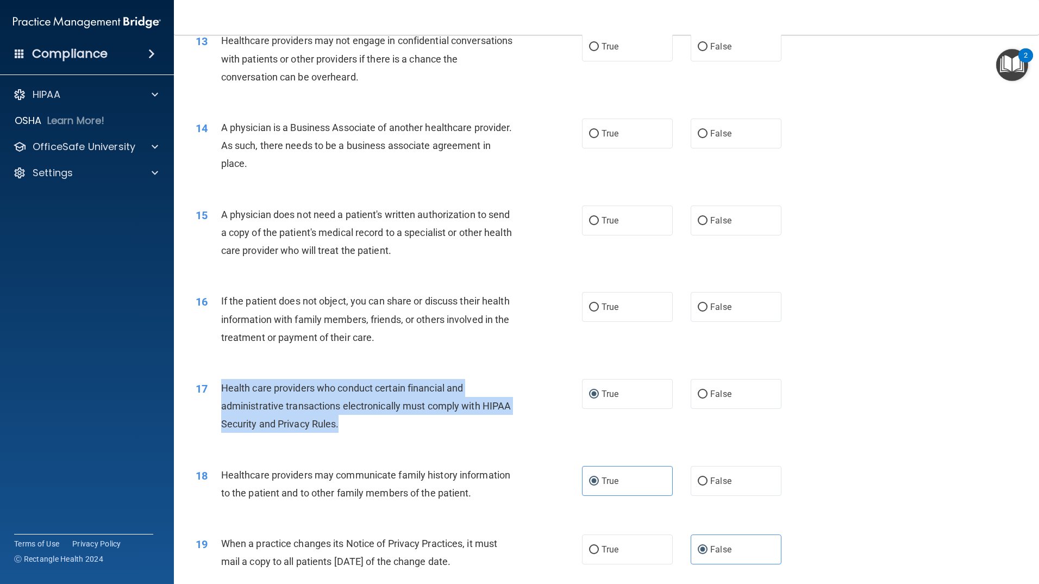
scroll to position [1022, 0]
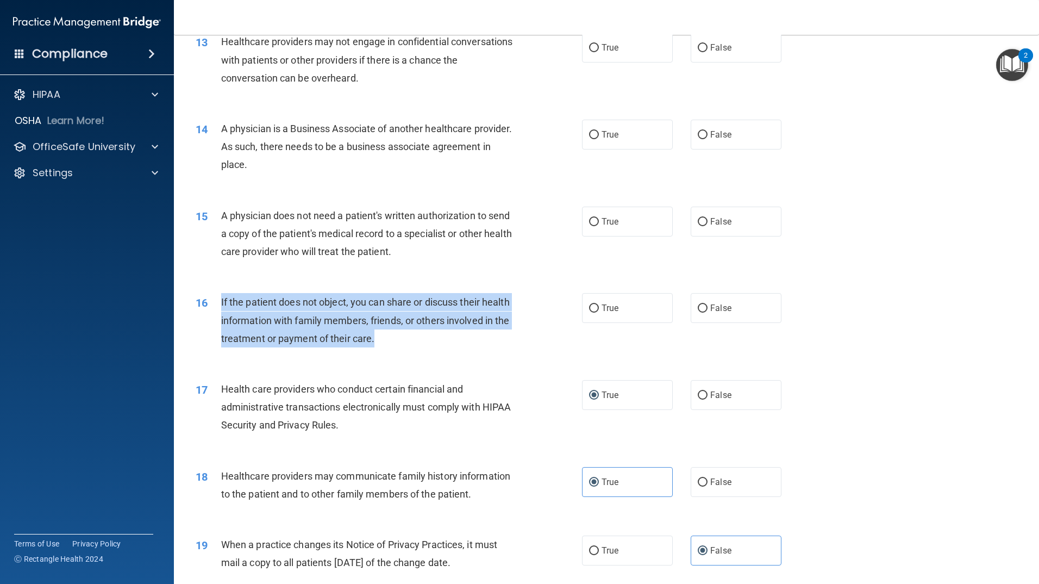
drag, startPoint x: 441, startPoint y: 339, endPoint x: 236, endPoint y: 302, distance: 208.1
click at [217, 299] on div "16 If the patient does not object, you can share or discuss their health inform…" at bounding box center [388, 323] width 419 height 60
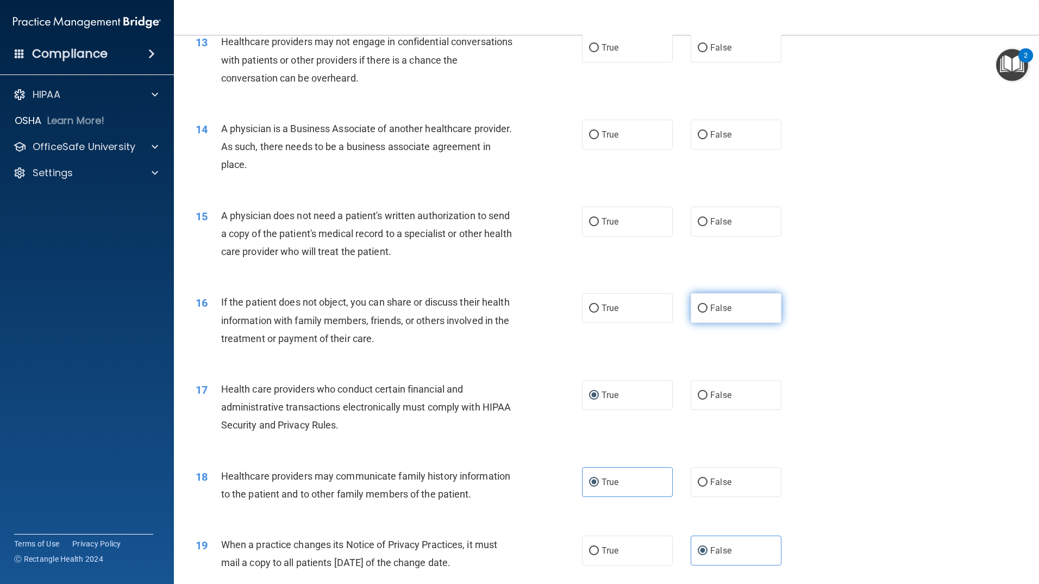
click at [705, 313] on label "False" at bounding box center [736, 308] width 91 height 30
click at [705, 313] on input "False" at bounding box center [703, 308] width 10 height 8
radio input "true"
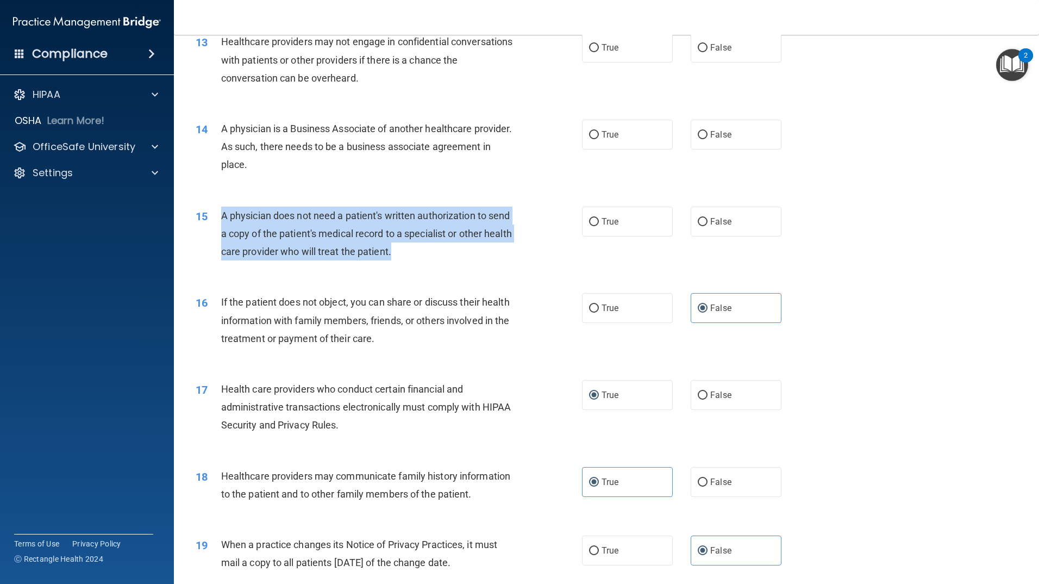
drag, startPoint x: 434, startPoint y: 252, endPoint x: 212, endPoint y: 221, distance: 224.0
click at [212, 221] on div "15 A physician does not need a patient's written authorization to send a copy o…" at bounding box center [388, 237] width 419 height 60
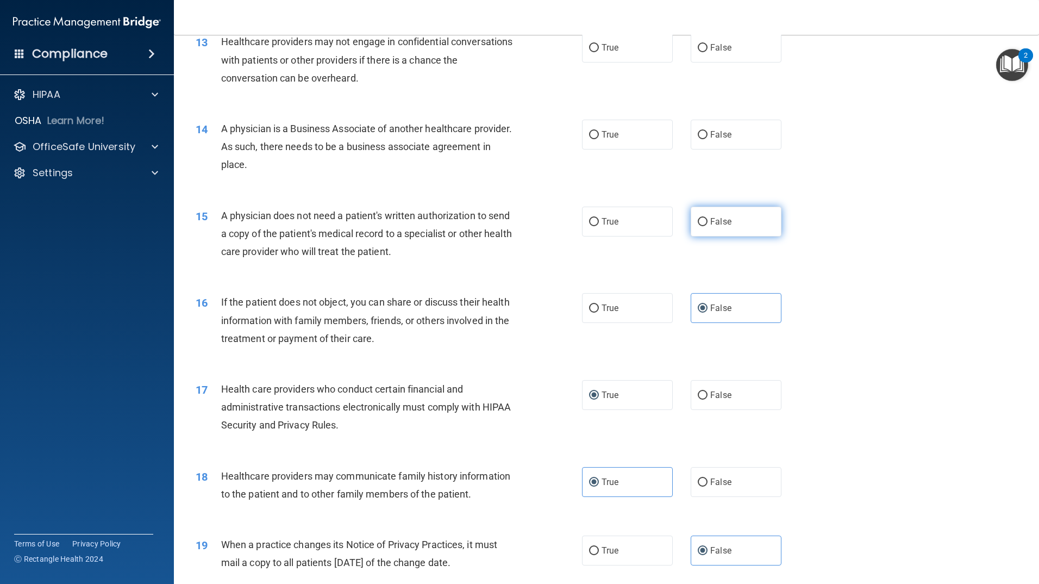
click at [730, 217] on label "False" at bounding box center [736, 222] width 91 height 30
click at [708, 218] on input "False" at bounding box center [703, 222] width 10 height 8
radio input "true"
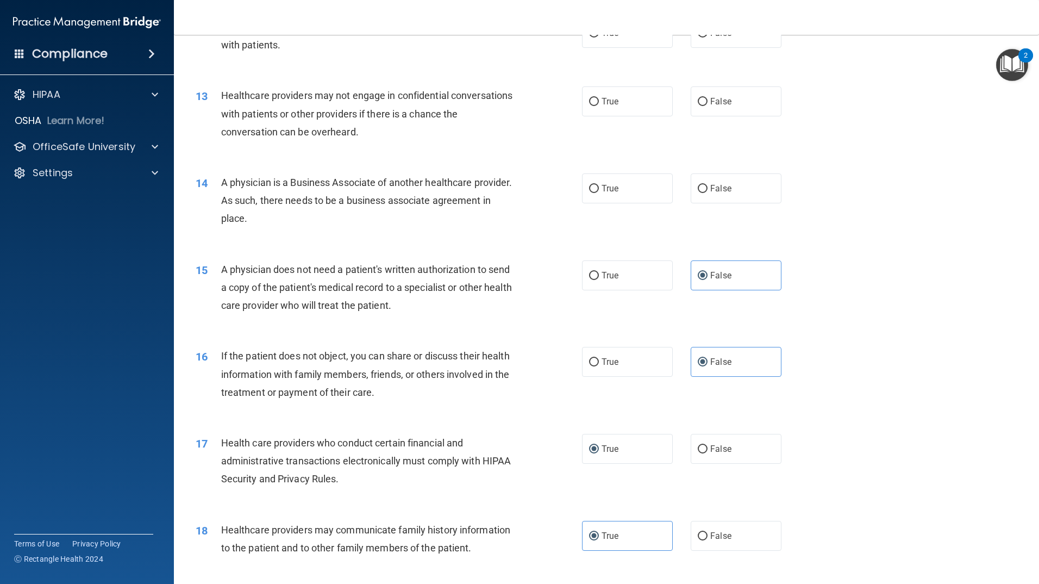
scroll to position [968, 0]
drag, startPoint x: 304, startPoint y: 222, endPoint x: 222, endPoint y: 183, distance: 90.9
click at [222, 183] on div "A physician is a Business Associate of another healthcare provider. As such, th…" at bounding box center [372, 201] width 302 height 54
click at [742, 193] on label "False" at bounding box center [736, 189] width 91 height 30
click at [708, 193] on input "False" at bounding box center [703, 189] width 10 height 8
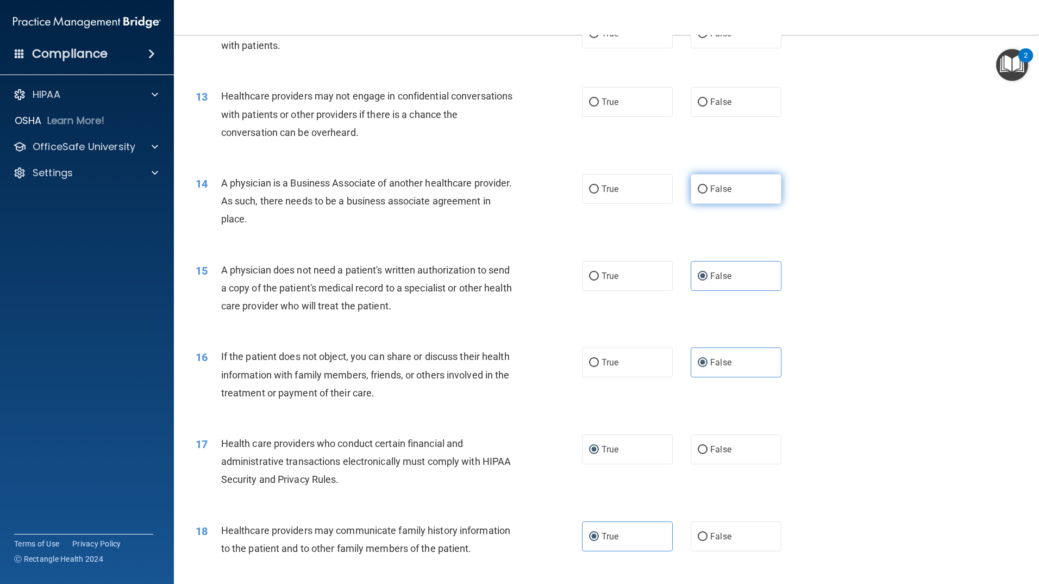
radio input "true"
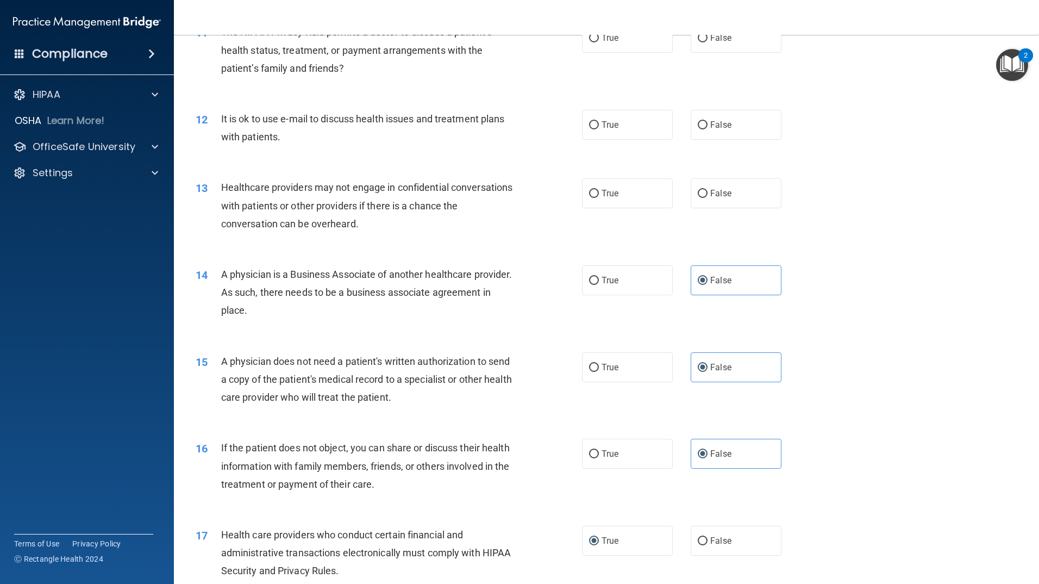
scroll to position [859, 0]
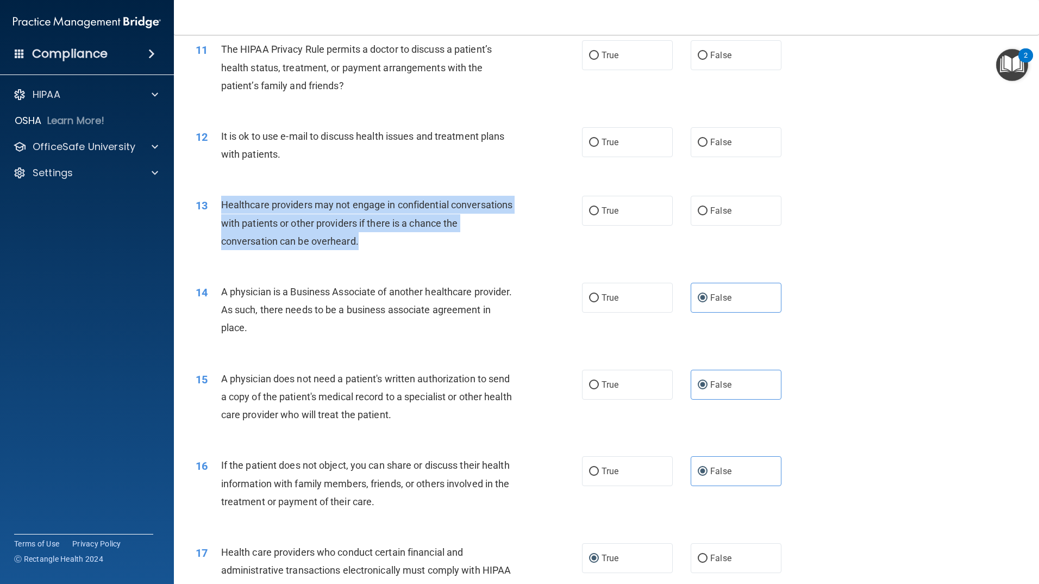
drag, startPoint x: 380, startPoint y: 245, endPoint x: 220, endPoint y: 201, distance: 166.1
click at [220, 201] on div "13 Healthcare providers may not engage in confidential conversations with patie…" at bounding box center [388, 226] width 419 height 60
click at [698, 209] on input "False" at bounding box center [703, 211] width 10 height 8
radio input "true"
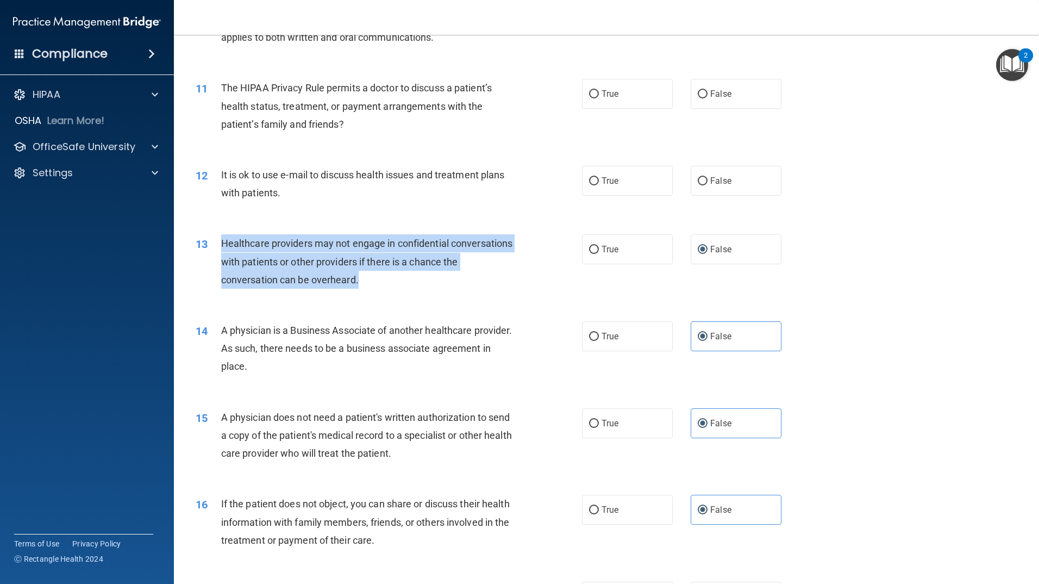
scroll to position [751, 0]
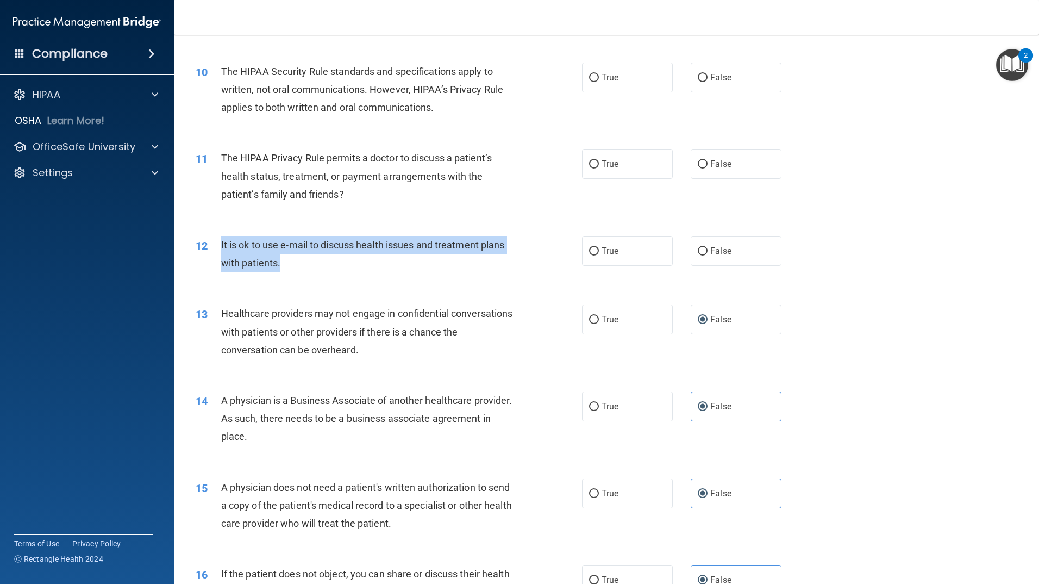
drag, startPoint x: 282, startPoint y: 260, endPoint x: 219, endPoint y: 236, distance: 67.4
click at [219, 236] on div "12 It is ok to use e-mail to discuss health issues and treatment plans with pat…" at bounding box center [388, 256] width 419 height 41
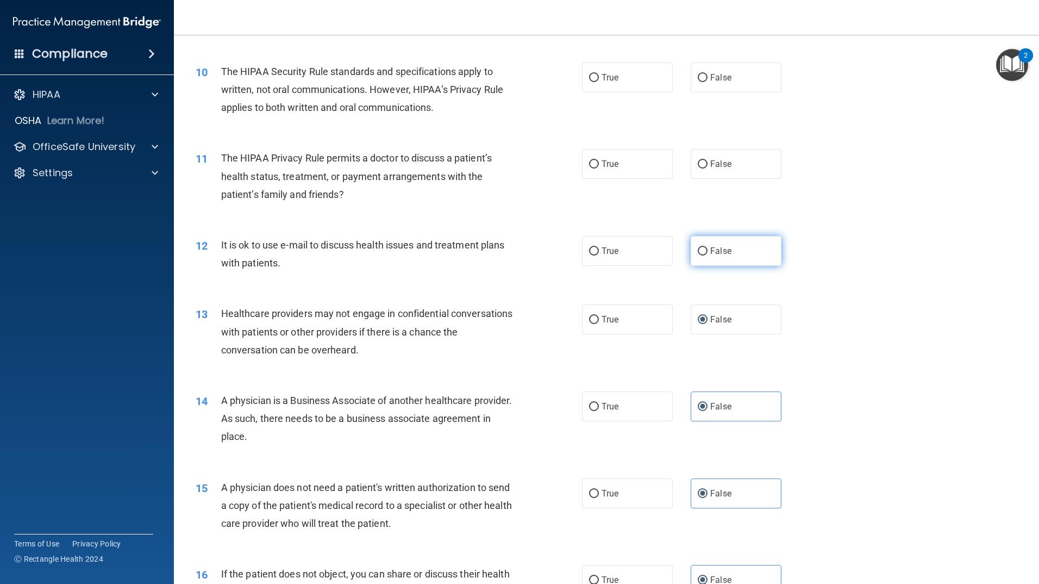
click at [722, 252] on span "False" at bounding box center [720, 251] width 21 height 10
click at [708, 252] on input "False" at bounding box center [703, 251] width 10 height 8
radio input "true"
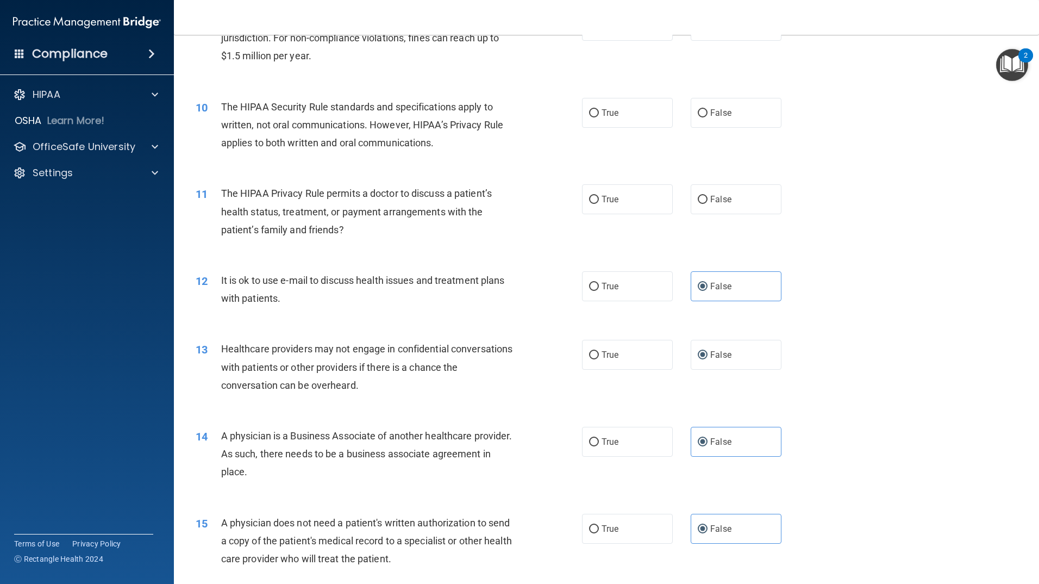
scroll to position [696, 0]
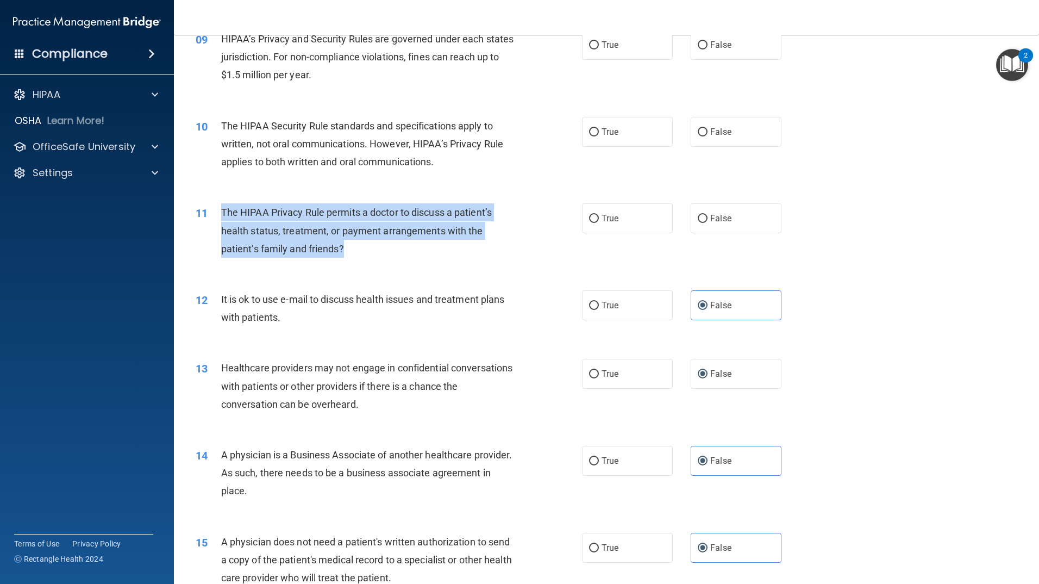
drag, startPoint x: 343, startPoint y: 248, endPoint x: 222, endPoint y: 215, distance: 125.3
click at [222, 215] on span "The HIPAA Privacy Rule permits a doctor to discuss a patient’s health status, t…" at bounding box center [356, 230] width 271 height 47
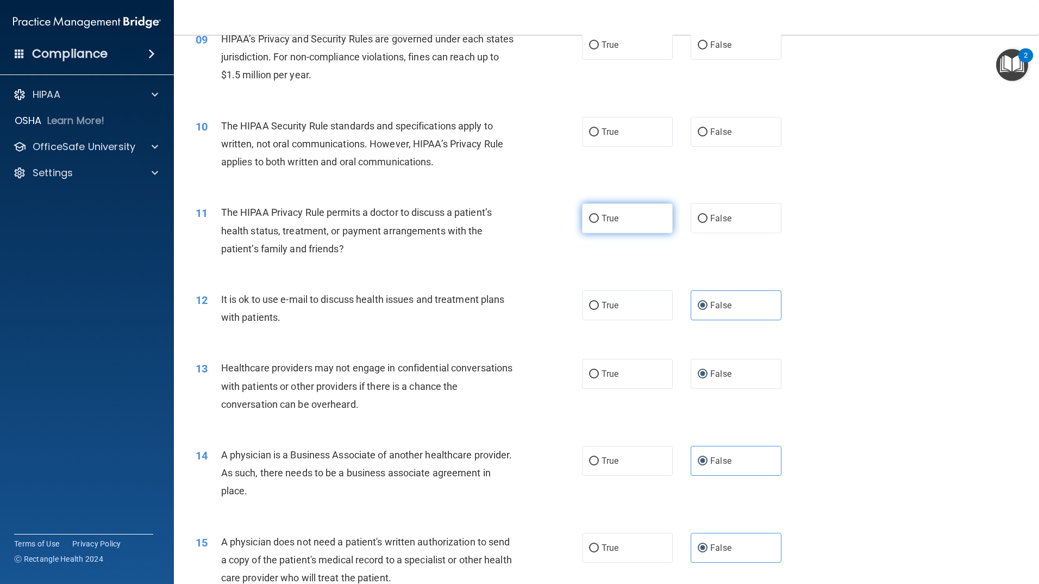
click at [631, 211] on label "True" at bounding box center [627, 218] width 91 height 30
click at [599, 215] on input "True" at bounding box center [594, 219] width 10 height 8
radio input "true"
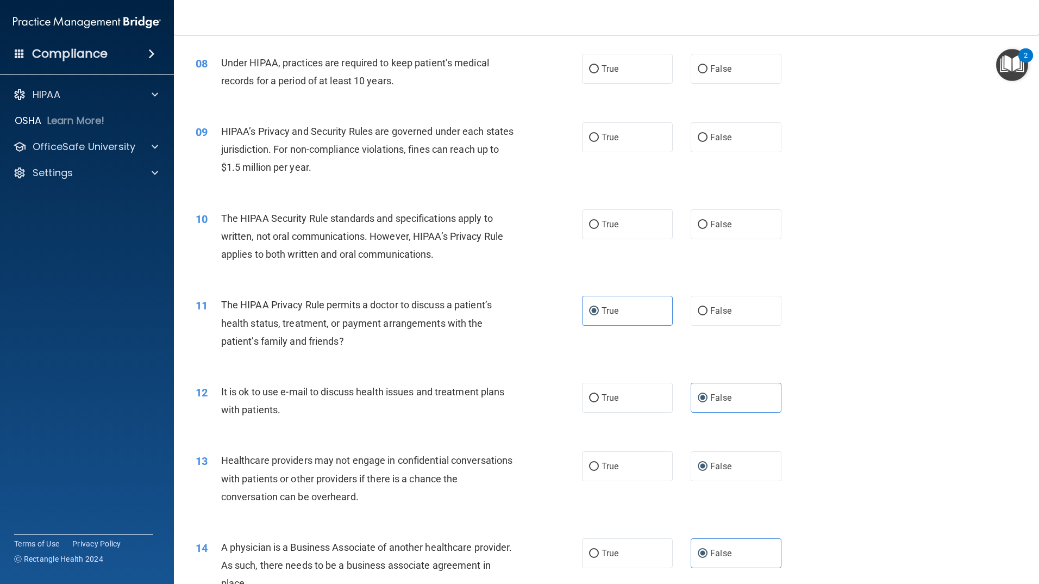
scroll to position [588, 0]
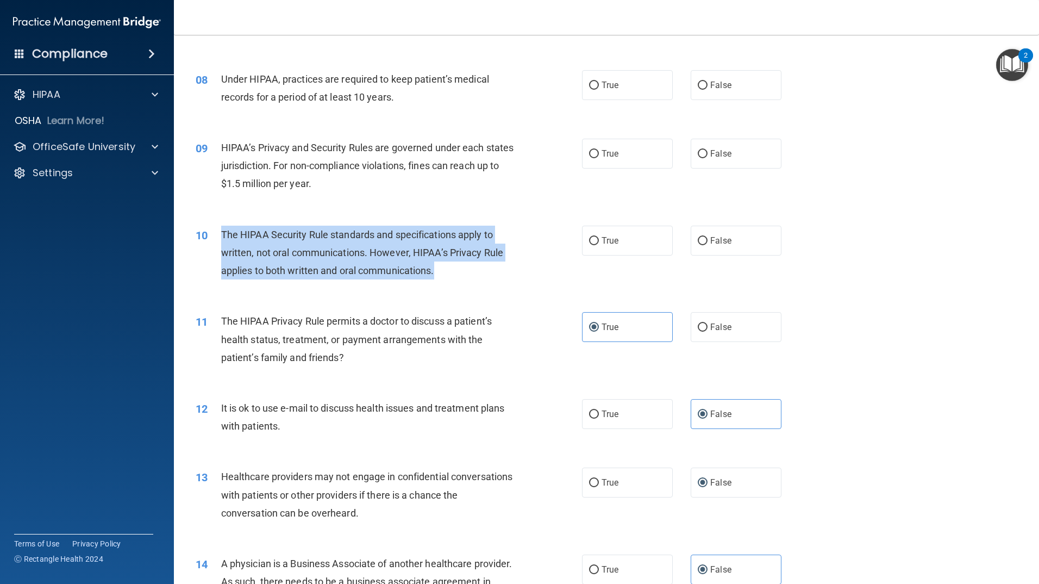
drag, startPoint x: 367, startPoint y: 264, endPoint x: 223, endPoint y: 228, distance: 148.8
click at [223, 228] on div "The HIPAA Security Rule standards and specifications apply to written, not oral…" at bounding box center [372, 253] width 302 height 54
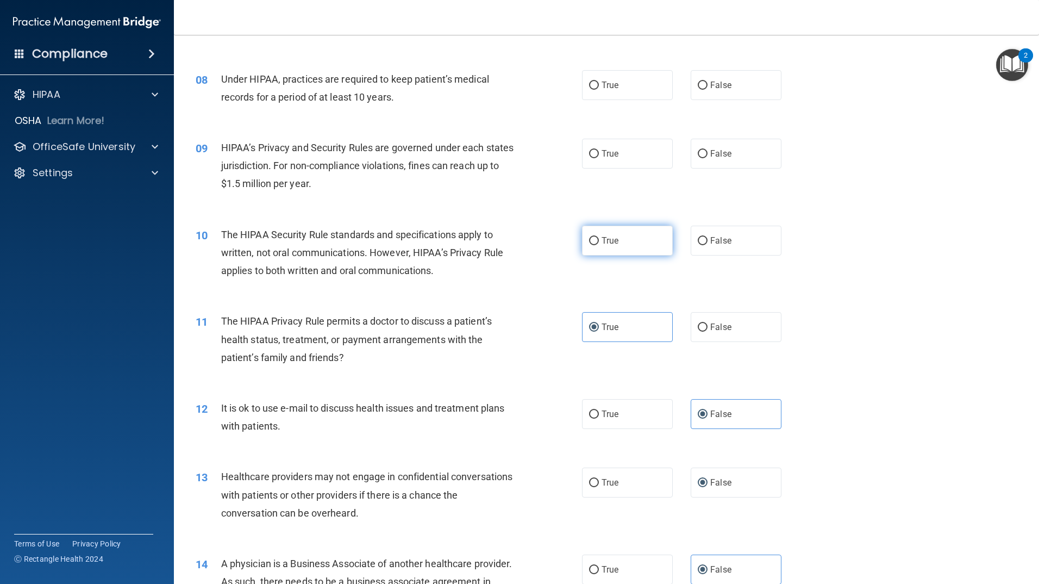
click at [636, 242] on label "True" at bounding box center [627, 241] width 91 height 30
click at [599, 242] on input "True" at bounding box center [594, 241] width 10 height 8
radio input "true"
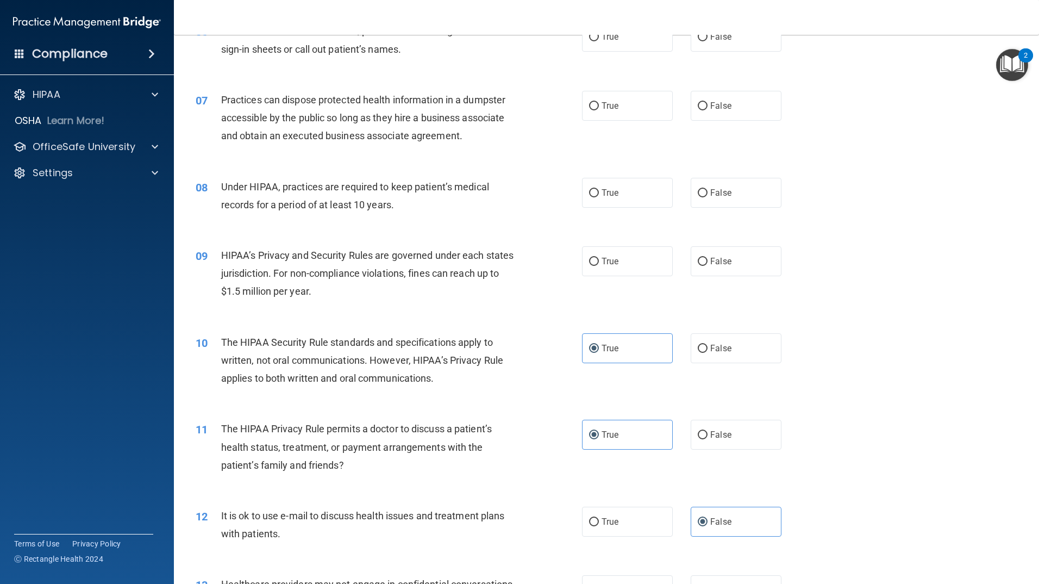
scroll to position [479, 0]
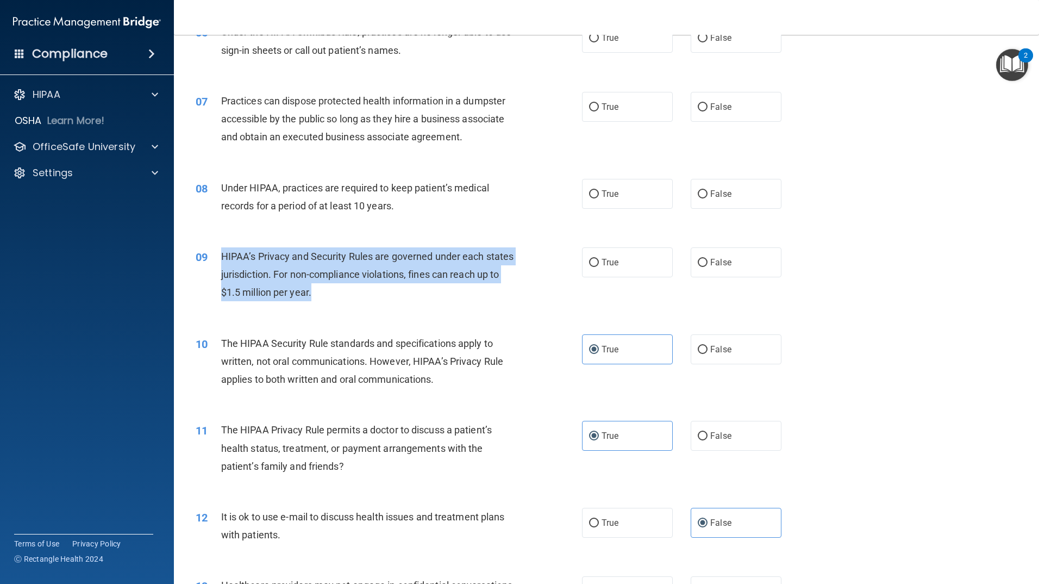
drag, startPoint x: 336, startPoint y: 290, endPoint x: 221, endPoint y: 254, distance: 121.2
click at [221, 254] on div "HIPAA’s Privacy and Security Rules are governed under each states jurisdiction.…" at bounding box center [372, 274] width 302 height 54
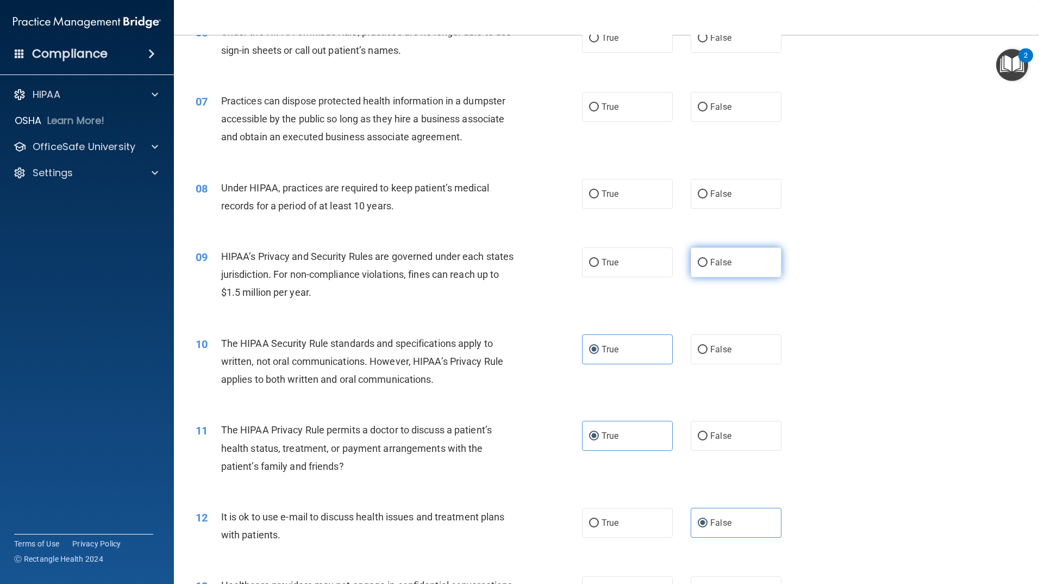
click at [700, 271] on label "False" at bounding box center [736, 262] width 91 height 30
click at [700, 267] on input "False" at bounding box center [703, 263] width 10 height 8
radio input "true"
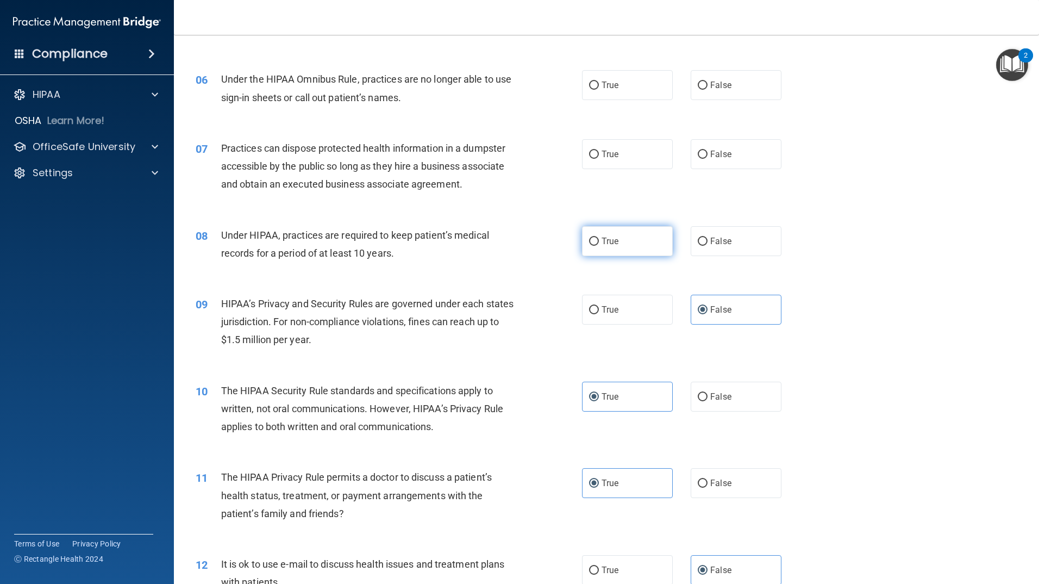
scroll to position [370, 0]
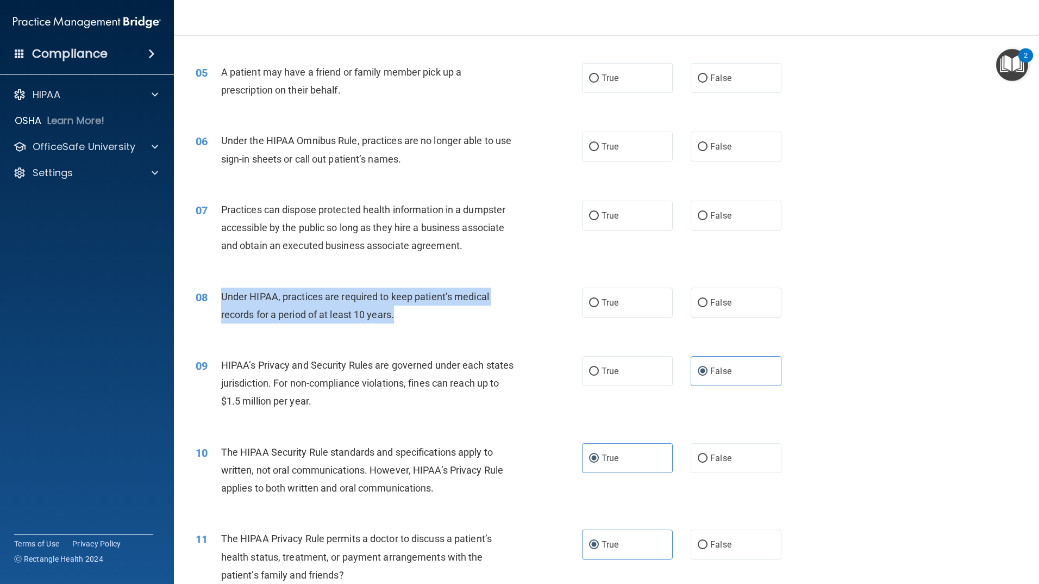
drag, startPoint x: 407, startPoint y: 313, endPoint x: 220, endPoint y: 289, distance: 188.0
click at [220, 289] on div "08 Under HIPAA, practices are required to keep patient’s medical records for a …" at bounding box center [388, 308] width 419 height 41
click at [718, 306] on span "False" at bounding box center [720, 302] width 21 height 10
click at [708, 306] on input "False" at bounding box center [703, 303] width 10 height 8
radio input "true"
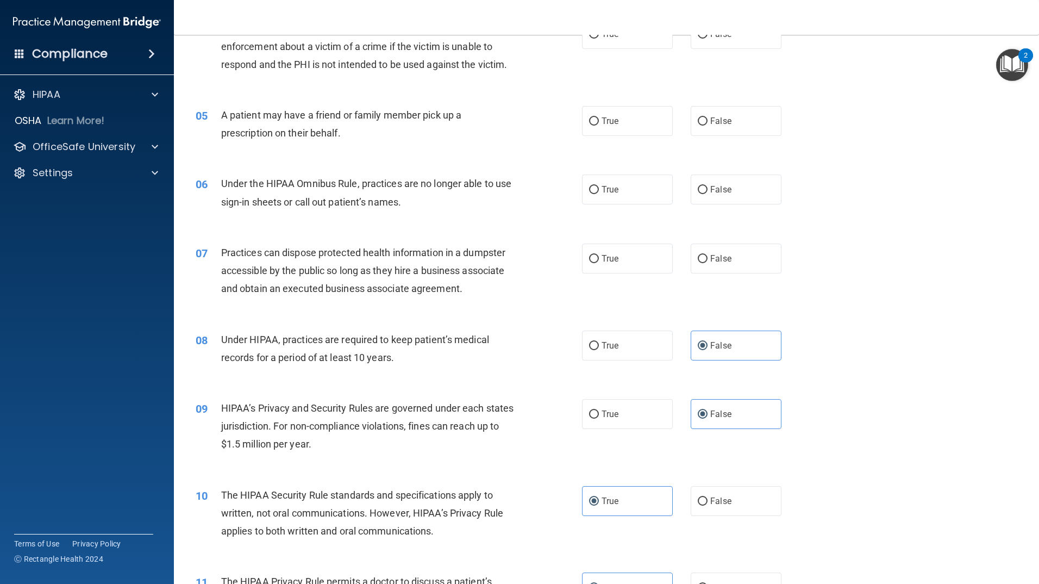
scroll to position [261, 0]
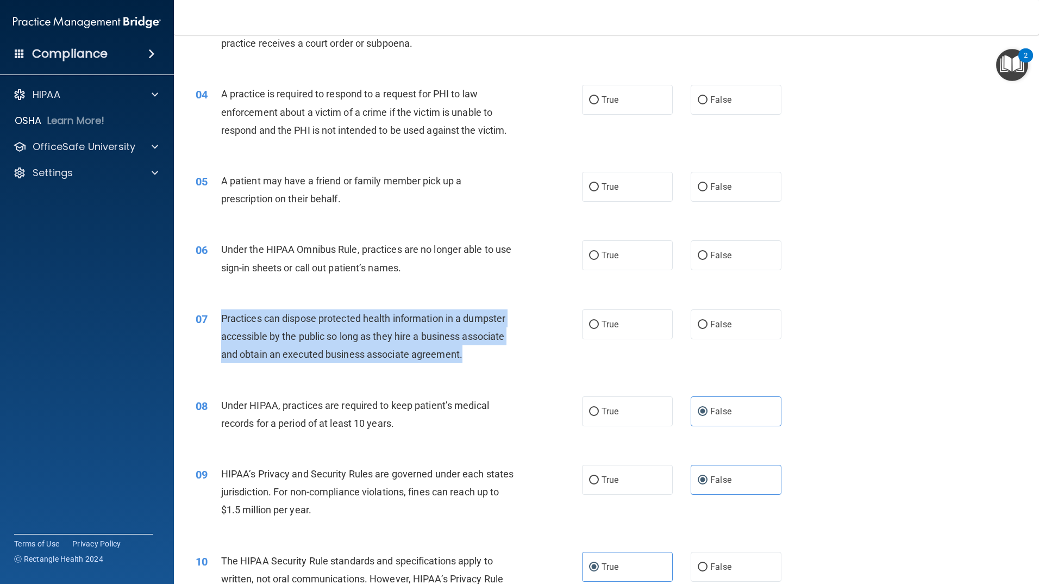
drag, startPoint x: 466, startPoint y: 355, endPoint x: 214, endPoint y: 314, distance: 256.0
click at [214, 314] on div "07 Practices can dispose protected health information in a dumpster accessible …" at bounding box center [388, 339] width 419 height 60
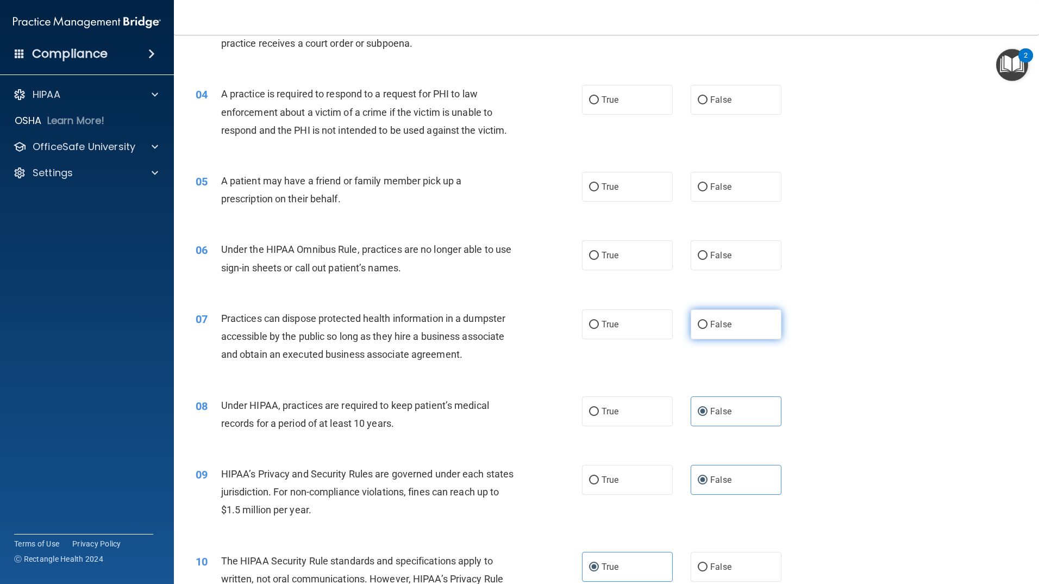
click at [718, 327] on span "False" at bounding box center [720, 324] width 21 height 10
click at [708, 327] on input "False" at bounding box center [703, 325] width 10 height 8
radio input "true"
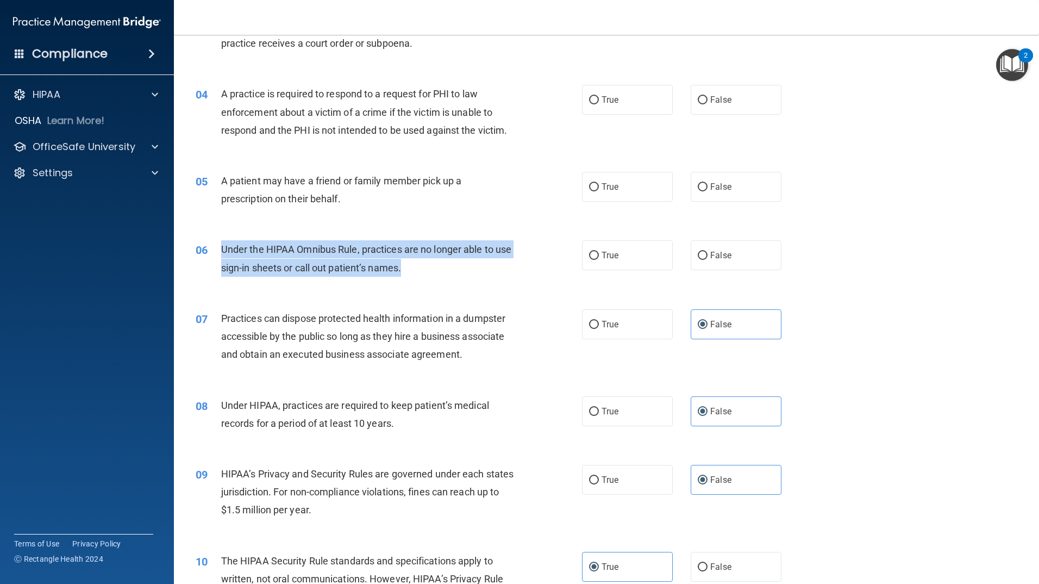
drag, startPoint x: 409, startPoint y: 267, endPoint x: 220, endPoint y: 246, distance: 190.8
click at [220, 246] on div "06 Under the HIPAA Omnibus Rule, practices are no longer able to use sign-in sh…" at bounding box center [388, 260] width 419 height 41
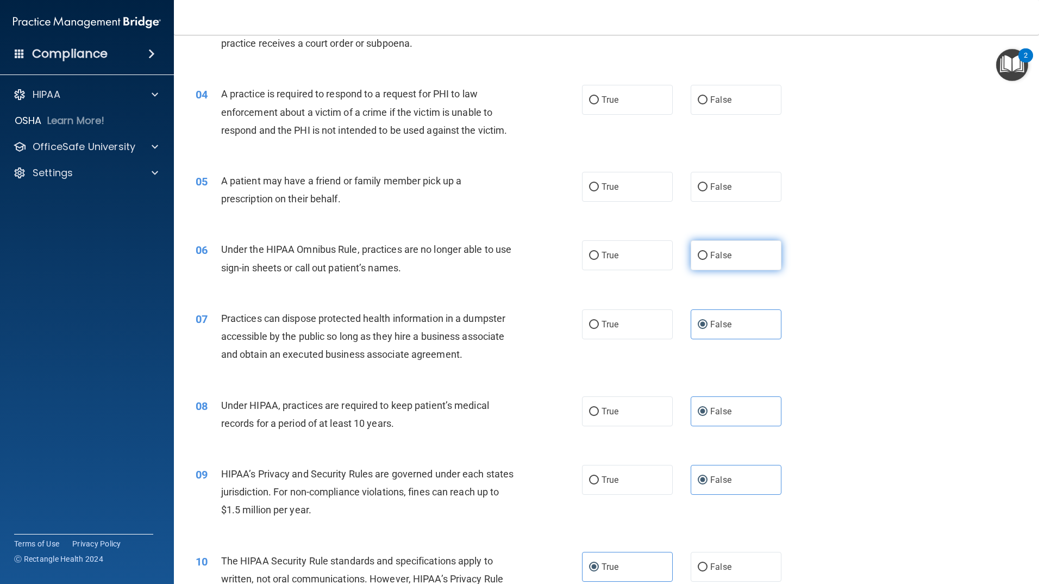
click at [714, 266] on label "False" at bounding box center [736, 255] width 91 height 30
click at [708, 260] on input "False" at bounding box center [703, 256] width 10 height 8
radio input "true"
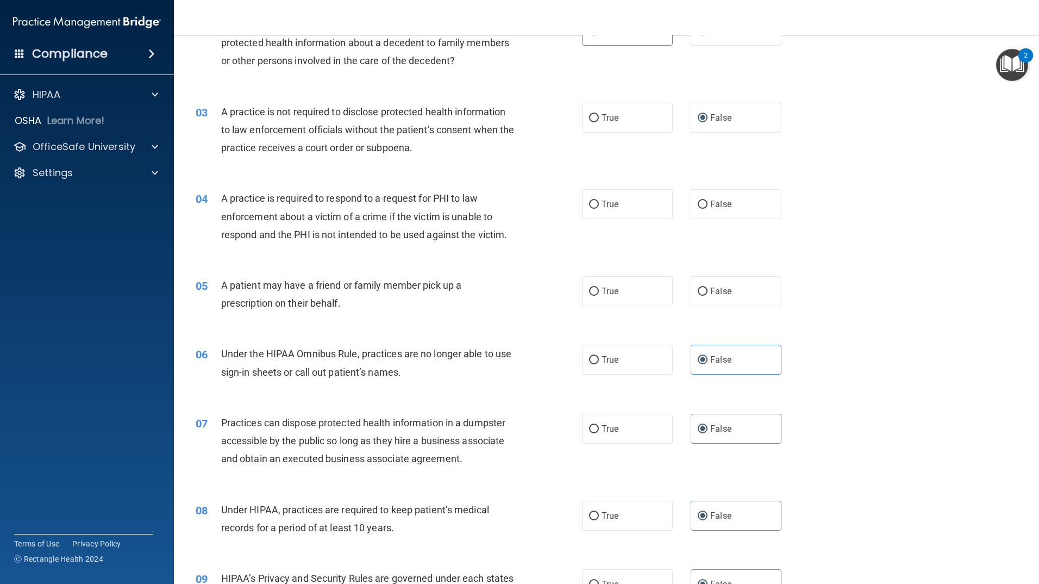
scroll to position [153, 0]
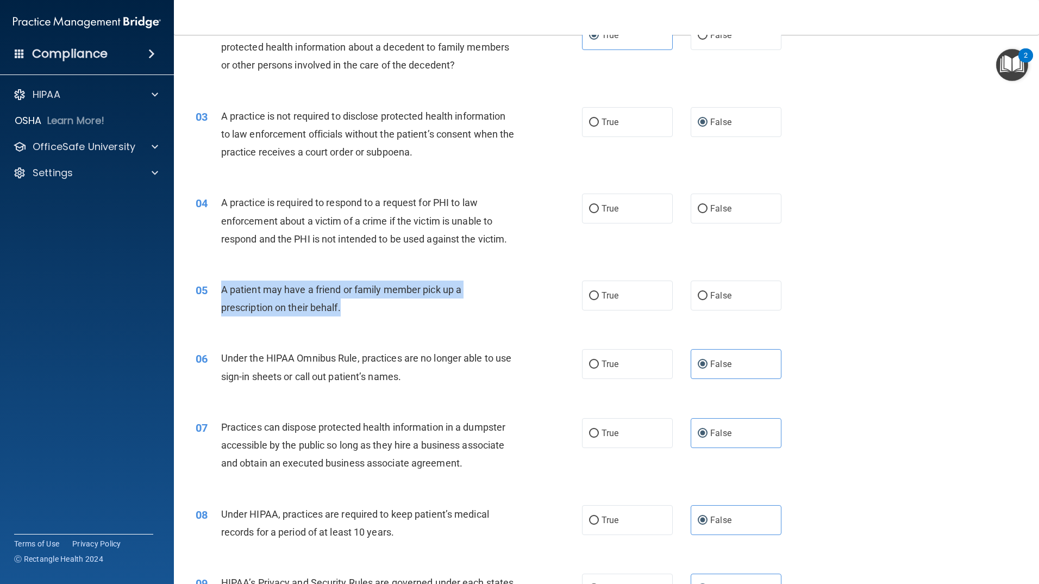
drag, startPoint x: 351, startPoint y: 305, endPoint x: 221, endPoint y: 284, distance: 131.6
click at [221, 284] on div "A patient may have a friend or family member pick up a prescription on their be…" at bounding box center [372, 298] width 302 height 36
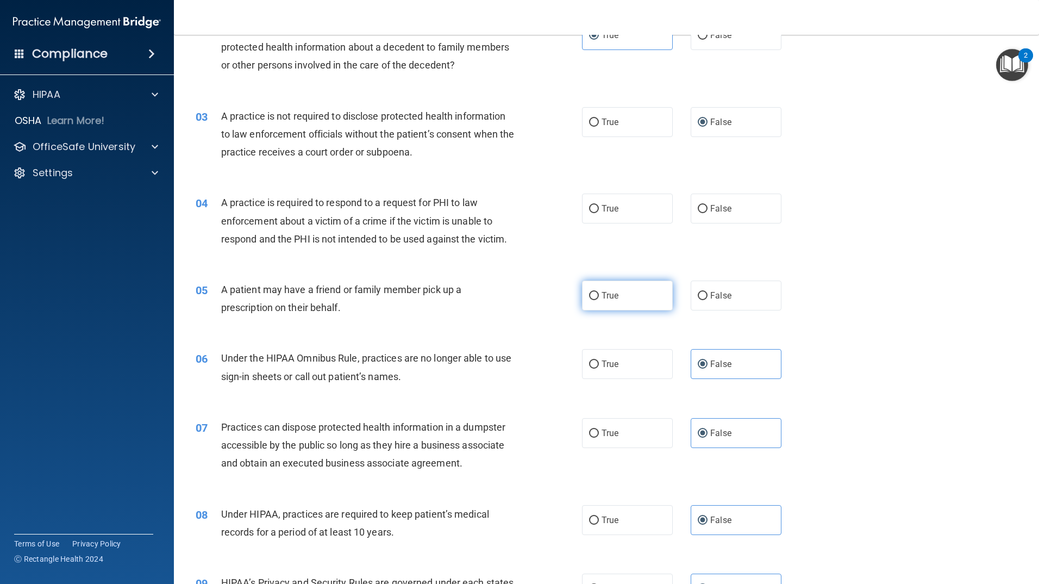
click at [610, 296] on span "True" at bounding box center [610, 295] width 17 height 10
click at [599, 296] on input "True" at bounding box center [594, 296] width 10 height 8
radio input "true"
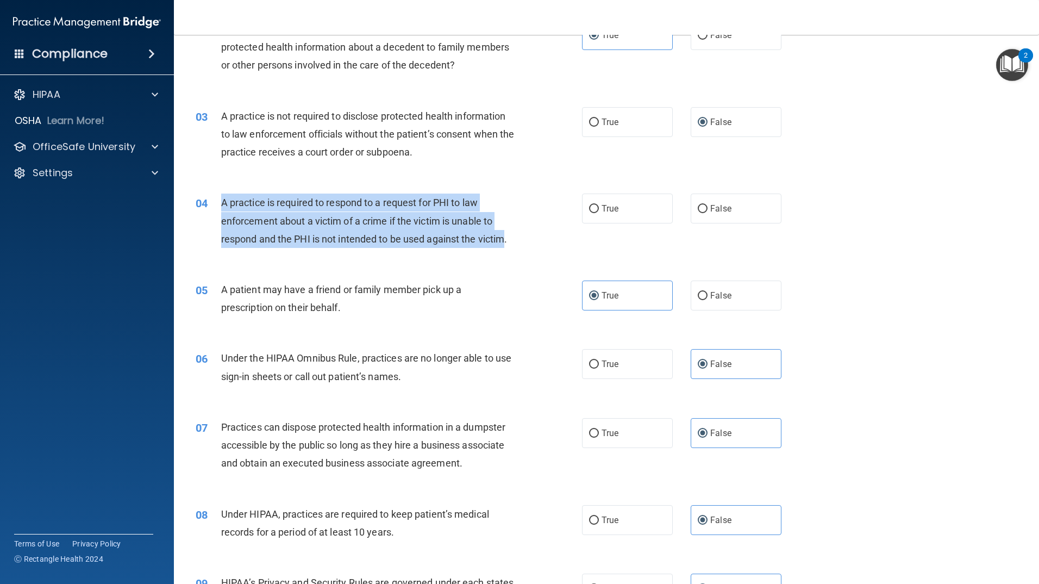
drag, startPoint x: 508, startPoint y: 238, endPoint x: 219, endPoint y: 197, distance: 292.0
click at [219, 197] on div "04 A practice is required to respond to a request for PHI to law enforcement ab…" at bounding box center [388, 224] width 419 height 60
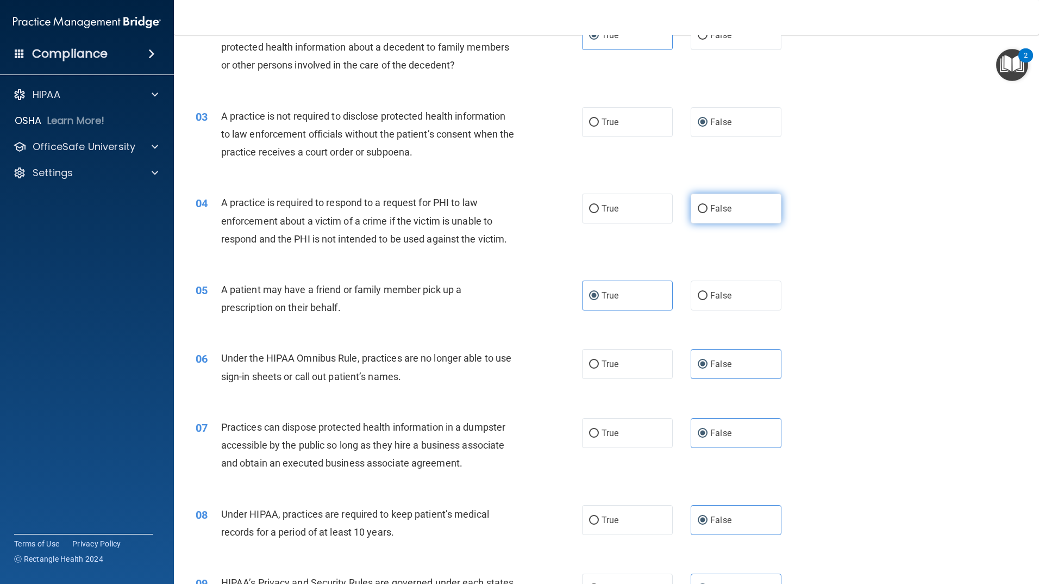
click at [703, 215] on label "False" at bounding box center [736, 209] width 91 height 30
click at [703, 213] on input "False" at bounding box center [703, 209] width 10 height 8
radio input "true"
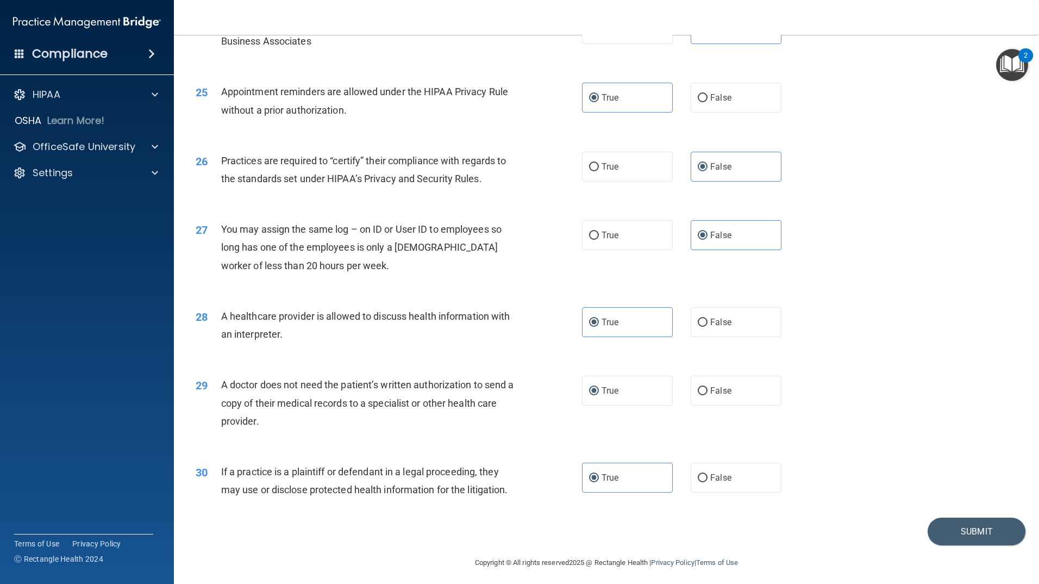
scroll to position [1947, 0]
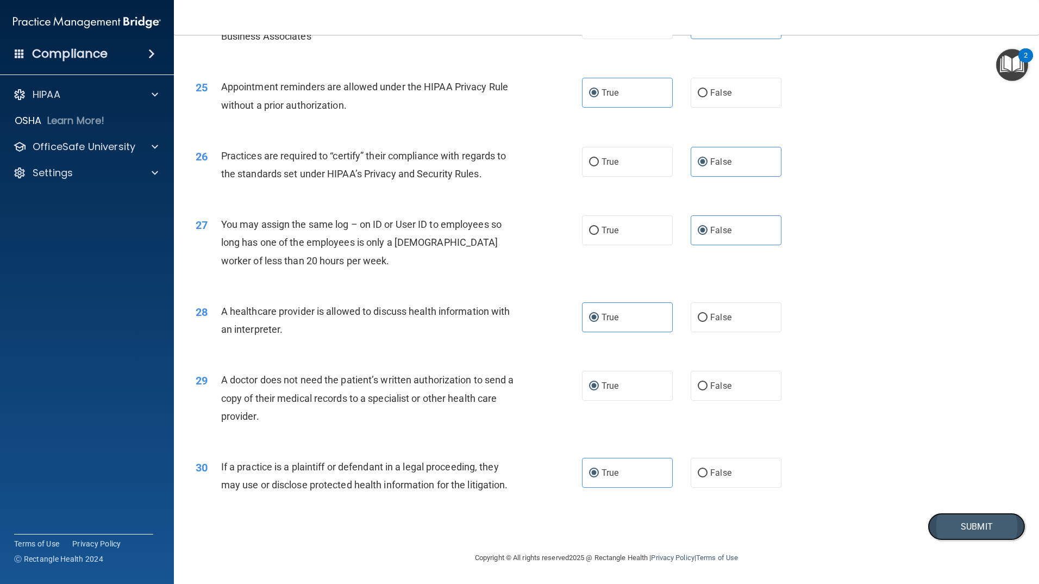
click at [945, 527] on button "Submit" at bounding box center [977, 527] width 98 height 28
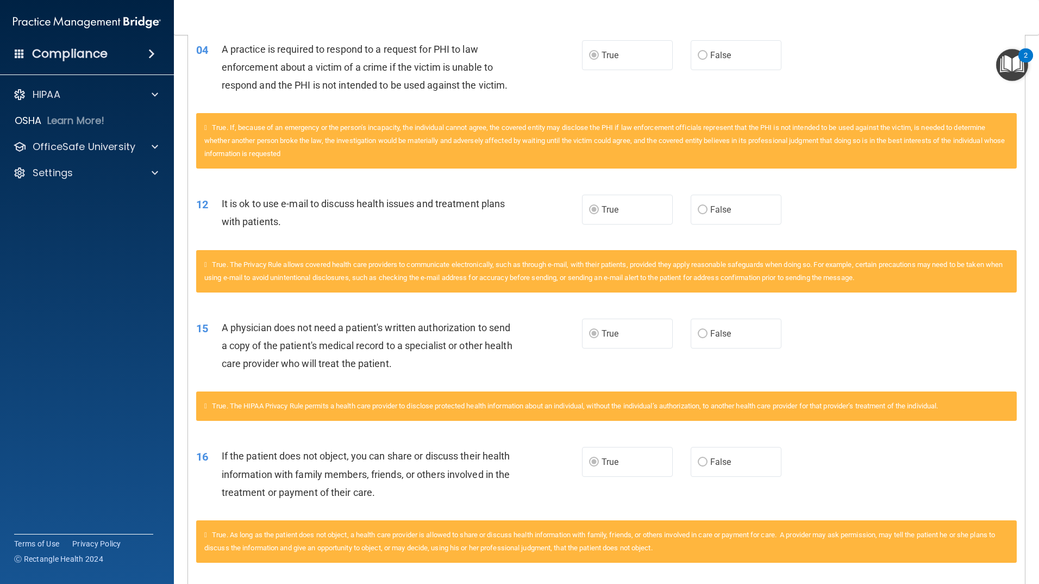
scroll to position [272, 0]
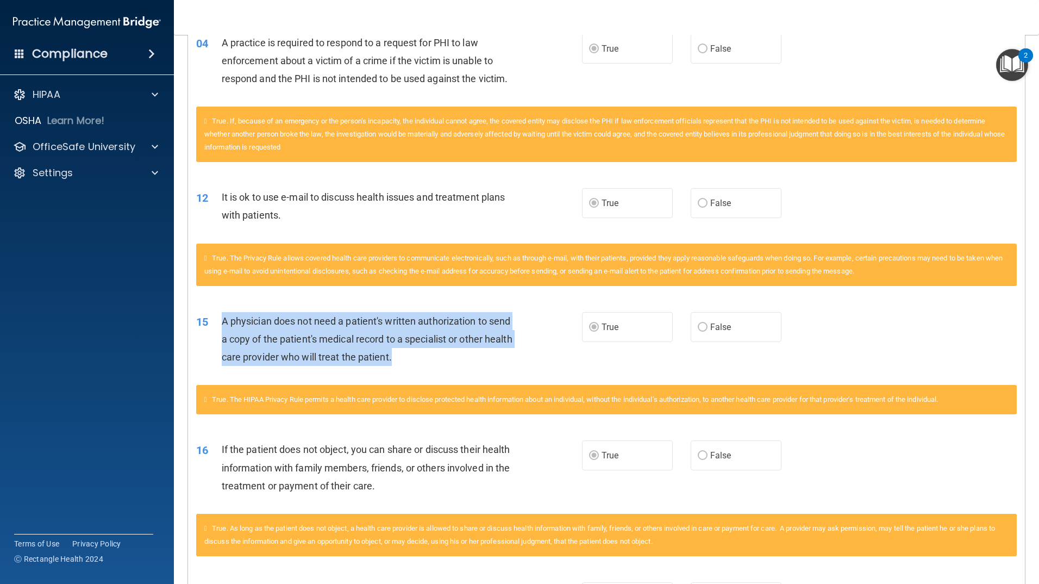
drag, startPoint x: 427, startPoint y: 357, endPoint x: 217, endPoint y: 328, distance: 211.8
click at [217, 328] on div "15 A physician does not need a patient's written authorization to send a copy o…" at bounding box center [389, 342] width 419 height 60
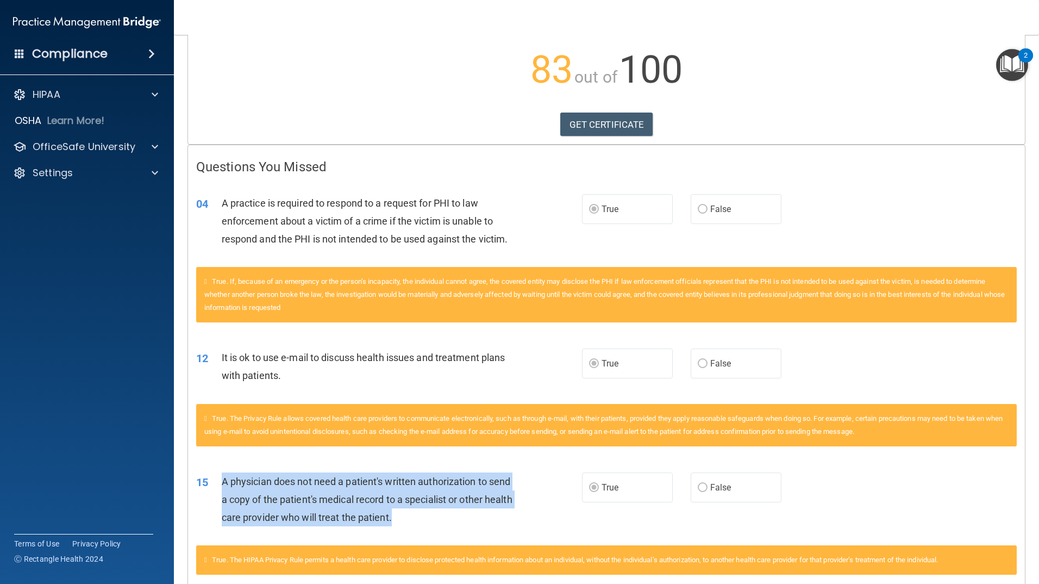
scroll to position [0, 0]
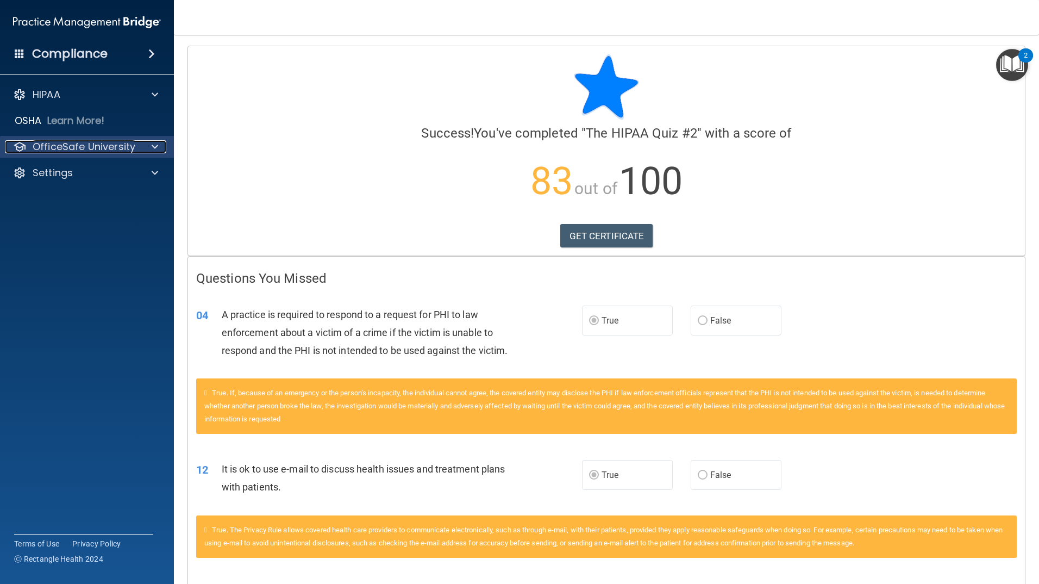
click at [127, 142] on p "OfficeSafe University" at bounding box center [84, 146] width 103 height 13
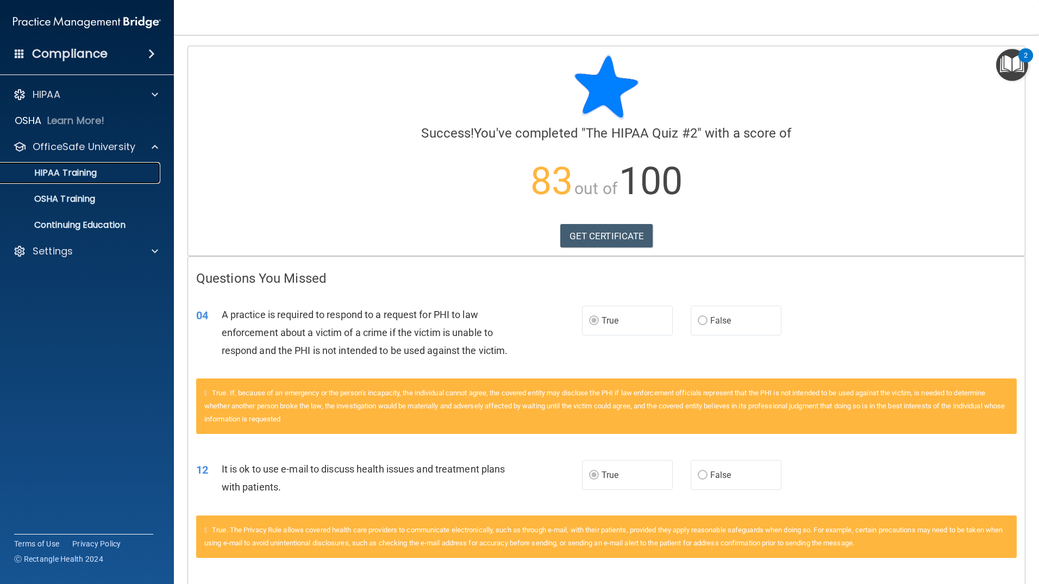
click at [128, 169] on div "HIPAA Training" at bounding box center [81, 172] width 148 height 11
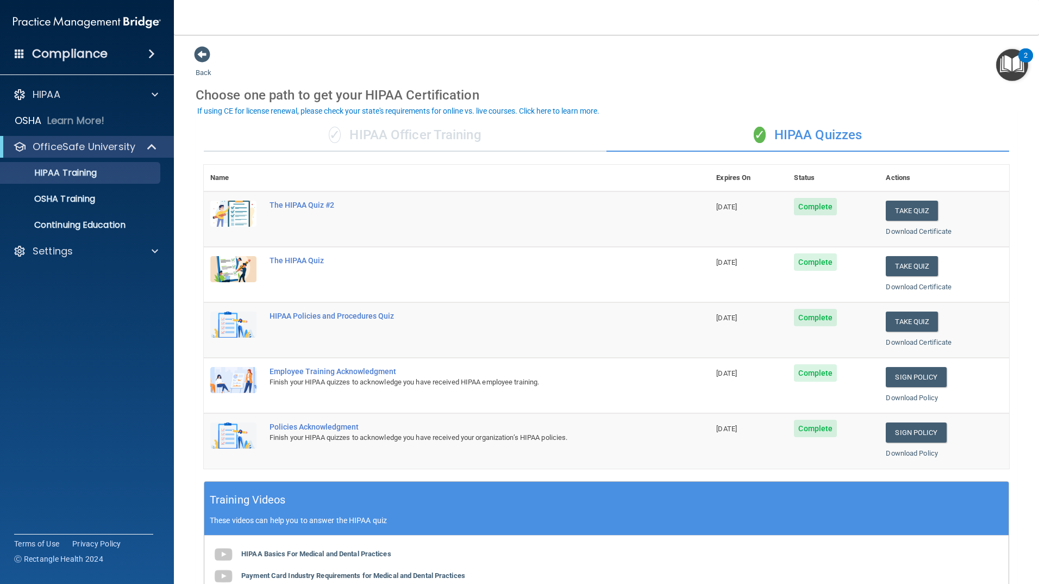
click at [797, 208] on span "Complete" at bounding box center [815, 206] width 43 height 17
click at [819, 253] on span "Complete" at bounding box center [815, 261] width 43 height 17
click at [500, 134] on div "✓ HIPAA Officer Training" at bounding box center [405, 135] width 403 height 33
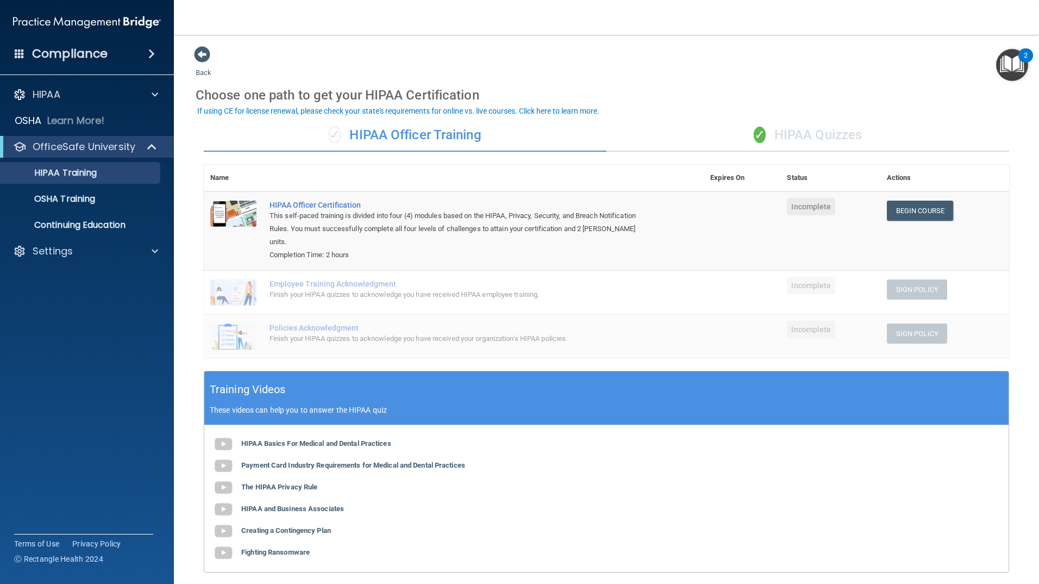
click at [825, 134] on div "✓ HIPAA Quizzes" at bounding box center [808, 135] width 403 height 33
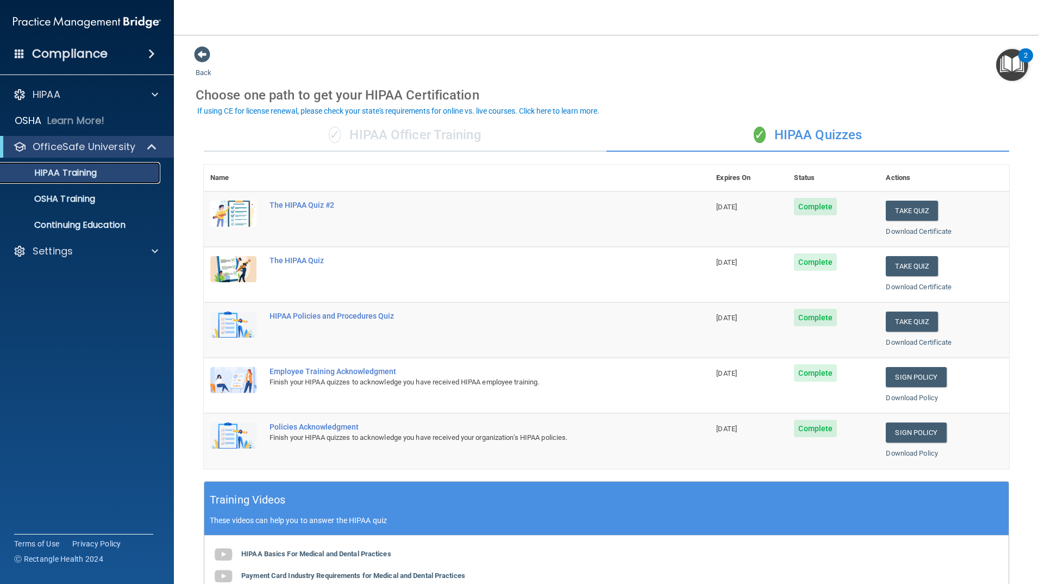
click at [91, 176] on p "HIPAA Training" at bounding box center [52, 172] width 90 height 11
click at [102, 95] on div "HIPAA" at bounding box center [72, 94] width 135 height 13
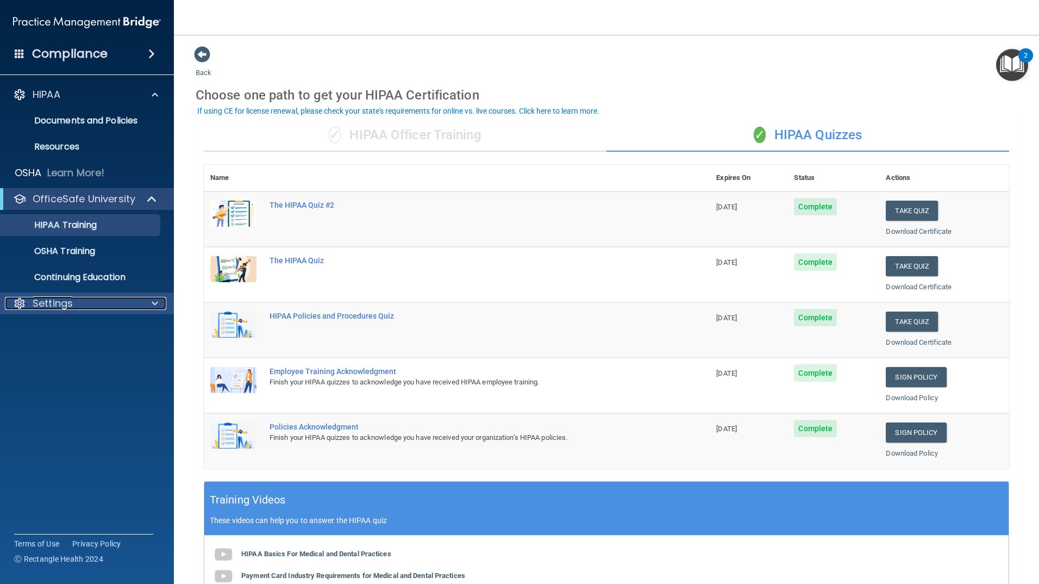
click at [113, 307] on div "Settings" at bounding box center [72, 303] width 135 height 13
click at [703, 92] on div "Choose one path to get your HIPAA Certification" at bounding box center [607, 95] width 822 height 32
